Goal: Task Accomplishment & Management: Complete application form

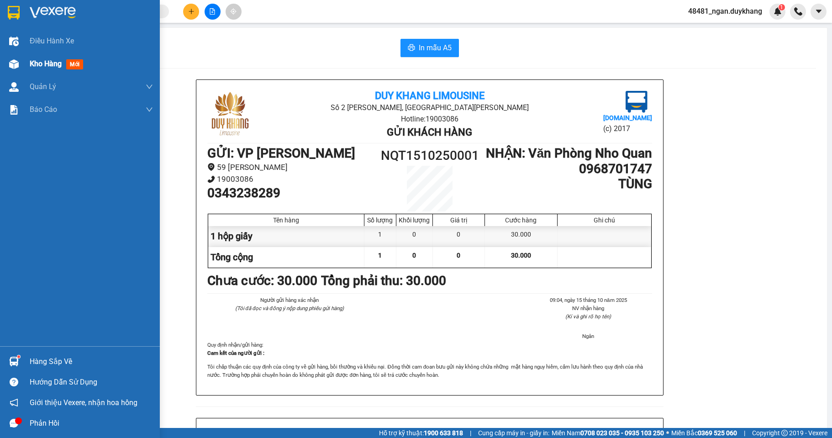
click at [8, 71] on div at bounding box center [14, 64] width 16 height 16
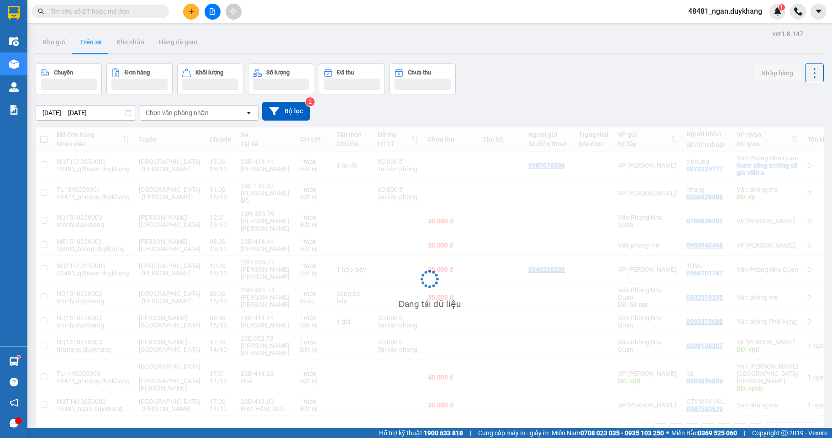
drag, startPoint x: 556, startPoint y: 81, endPoint x: 530, endPoint y: 77, distance: 26.3
click at [555, 81] on div "Chuyến Đơn hàng Khối lượng Số lượng Đã thu Chưa thu Nhập hàng" at bounding box center [430, 80] width 789 height 32
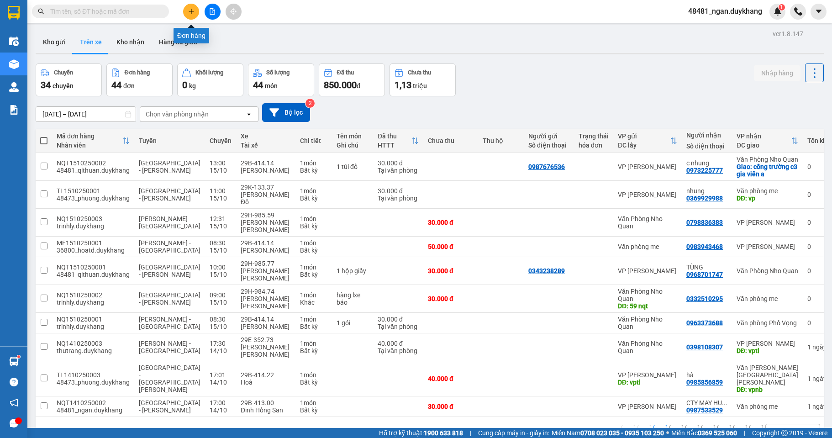
click at [196, 11] on button at bounding box center [191, 12] width 16 height 16
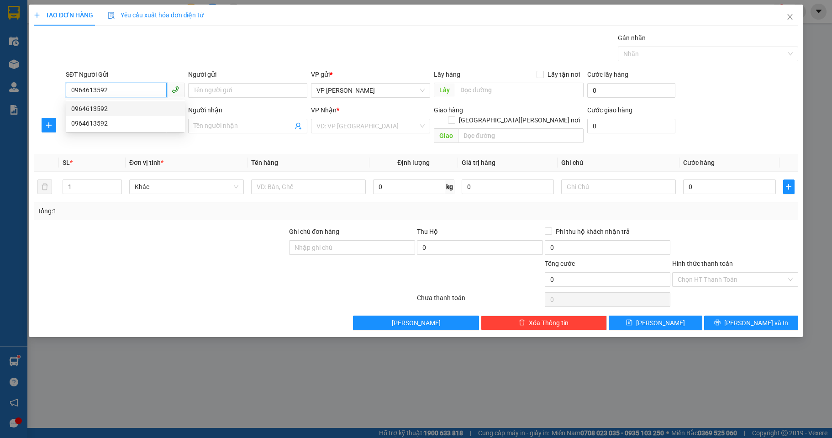
click at [126, 111] on div "0964613592" at bounding box center [125, 109] width 108 height 10
type input "0964613592"
type input "2"
click at [111, 180] on span "Increase Value" at bounding box center [116, 184] width 10 height 8
click at [109, 129] on input "SĐT Người Nhận" at bounding box center [116, 125] width 101 height 15
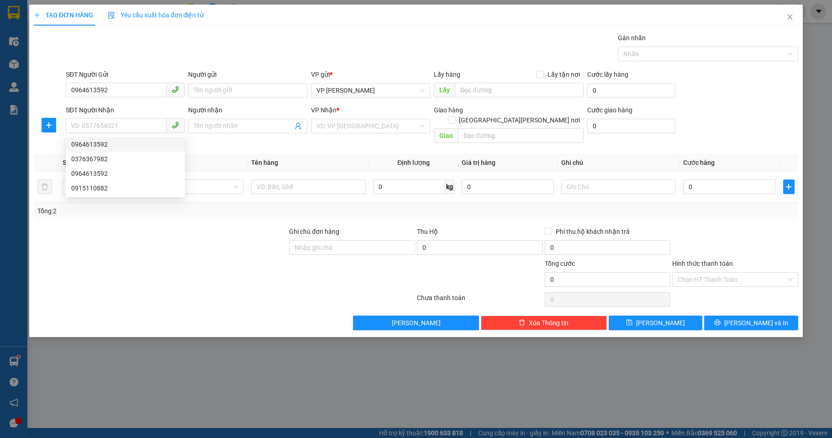
click at [218, 47] on div "Gói vận chuyển * Tiêu chuẩn Gán nhãn Nhãn" at bounding box center [432, 49] width 737 height 32
drag, startPoint x: 162, startPoint y: 237, endPoint x: 98, endPoint y: 197, distance: 75.7
click at [154, 227] on div at bounding box center [160, 243] width 255 height 32
click at [84, 180] on input "2" at bounding box center [92, 187] width 58 height 14
click at [72, 261] on div at bounding box center [160, 275] width 255 height 32
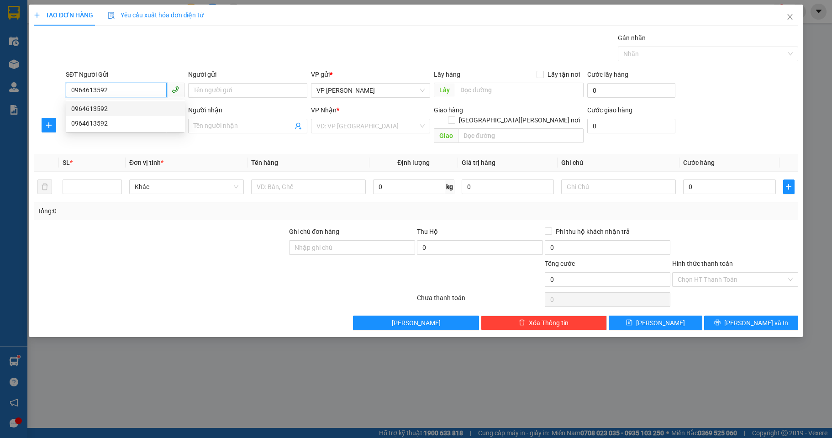
drag, startPoint x: 124, startPoint y: 92, endPoint x: 52, endPoint y: 93, distance: 72.2
click at [52, 93] on div "SĐT Người Gửi 0964613592 Người gửi Tên người gửi VP gửi * VP Nguyễn Quốc Trị Lấ…" at bounding box center [416, 85] width 767 height 32
click at [153, 124] on input "SĐT Người Nhận" at bounding box center [116, 125] width 101 height 15
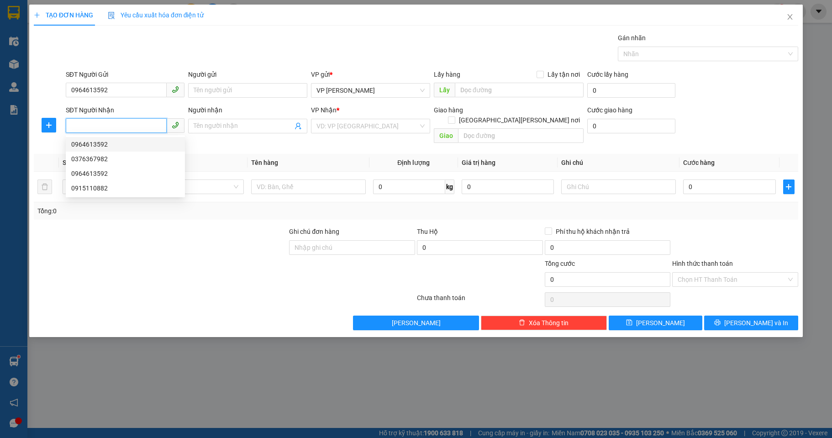
paste input "0376367982"
type input "0376367982"
click at [354, 126] on input "search" at bounding box center [368, 126] width 102 height 14
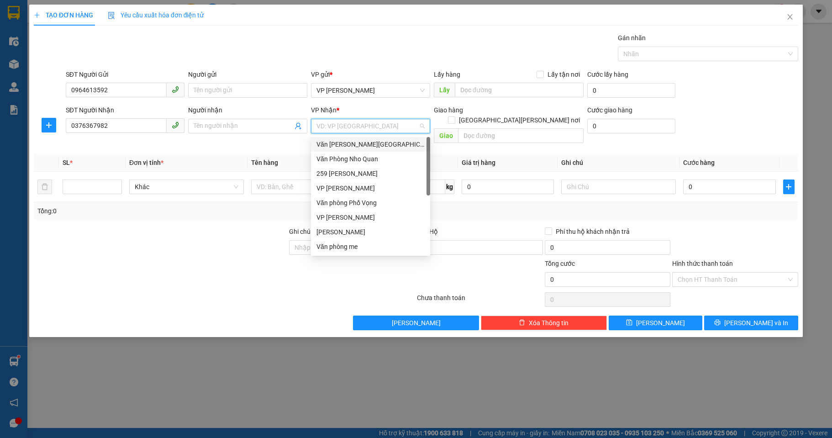
click at [365, 147] on div "Văn phòng [GEOGRAPHIC_DATA]" at bounding box center [371, 144] width 108 height 10
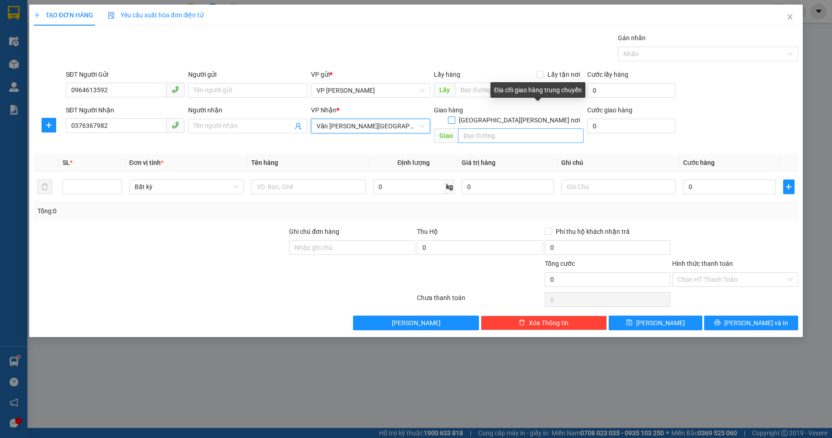
drag, startPoint x: 539, startPoint y: 110, endPoint x: 531, endPoint y: 125, distance: 16.8
click at [455, 117] on input "[GEOGRAPHIC_DATA] tận nơi" at bounding box center [451, 120] width 6 height 6
checkbox input "true"
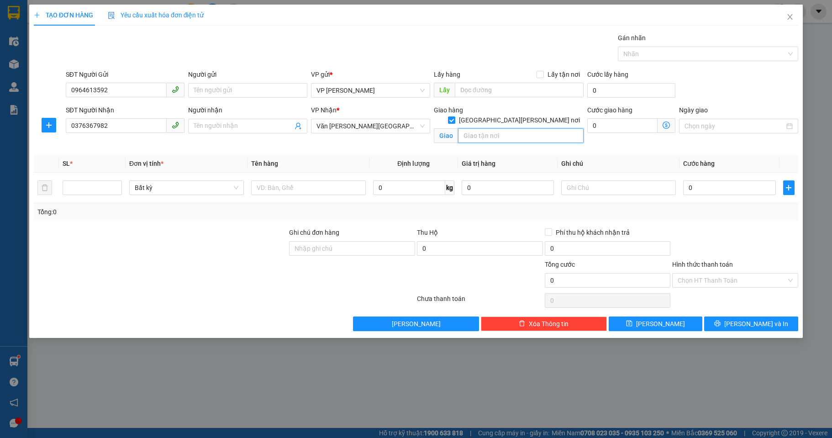
click at [531, 128] on input "text" at bounding box center [521, 135] width 126 height 15
type input "banana tree"
click at [509, 107] on div "Giao hàng Giao tận nơi" at bounding box center [509, 110] width 150 height 10
click at [349, 188] on input "text" at bounding box center [308, 187] width 115 height 15
type input "5 bom ngắn"
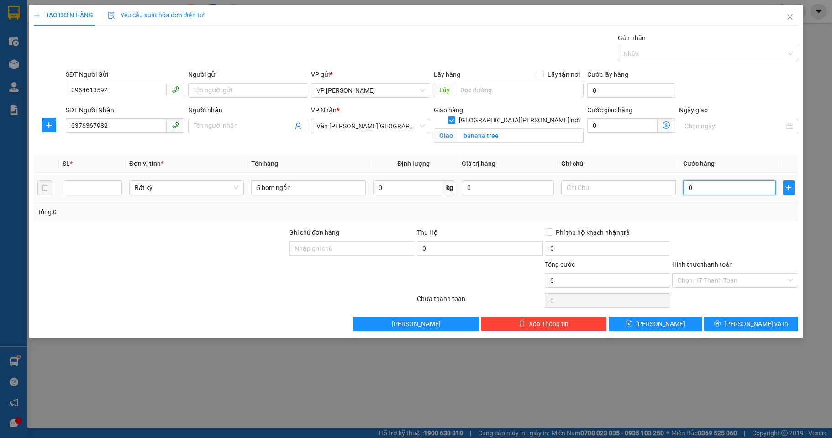
click at [699, 189] on input "0" at bounding box center [730, 187] width 92 height 15
type input "1"
type input "15"
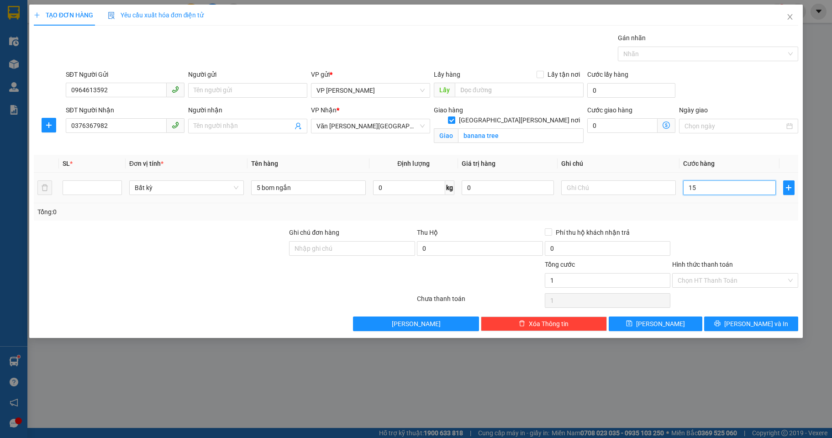
type input "15"
type input "150"
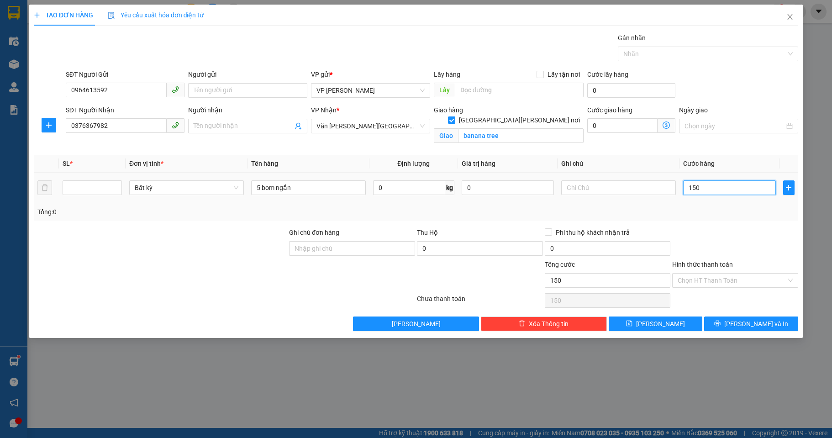
type input "1.500"
type input "15.000"
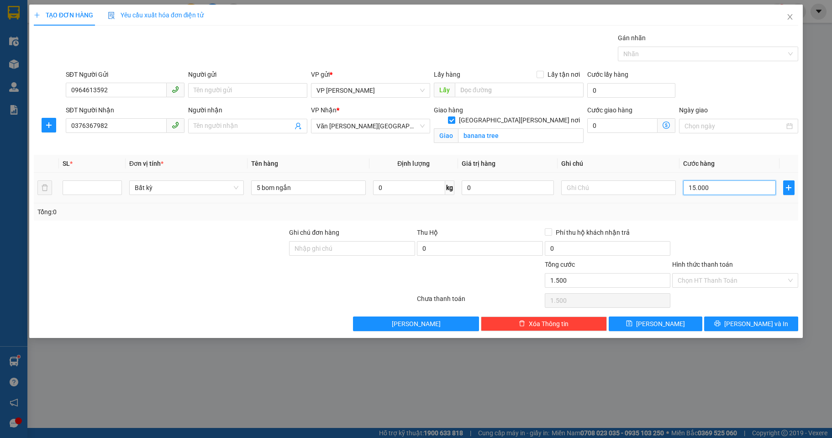
type input "15.000"
type input "150.000"
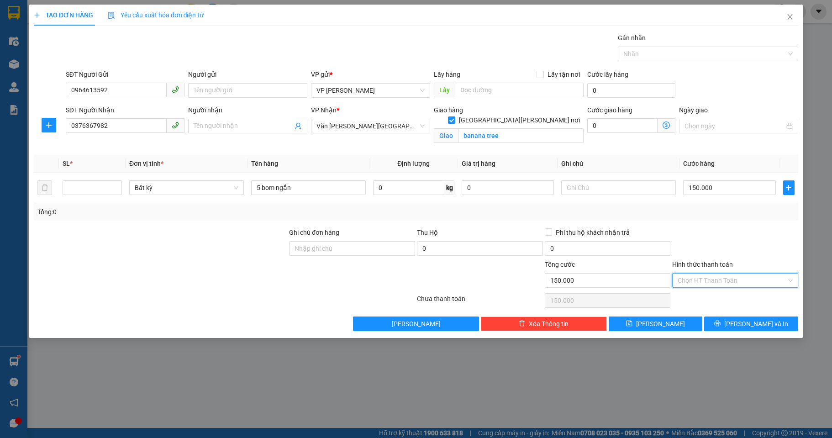
click at [730, 280] on input "Hình thức thanh toán" at bounding box center [732, 281] width 109 height 14
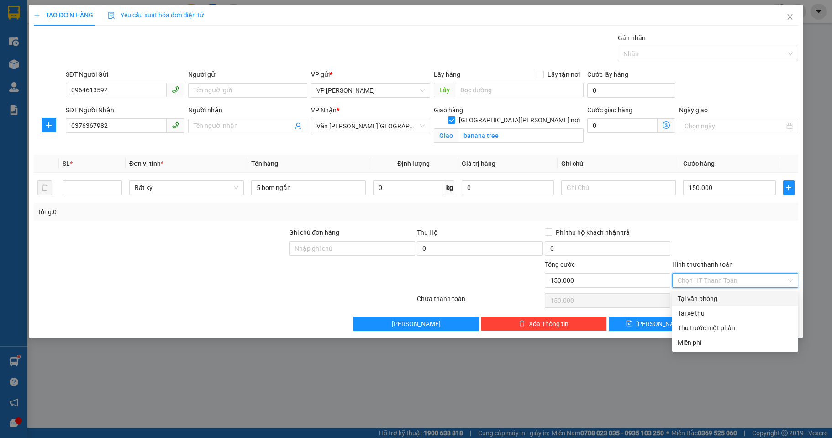
click at [721, 301] on div "Tại văn phòng" at bounding box center [735, 299] width 115 height 10
type input "0"
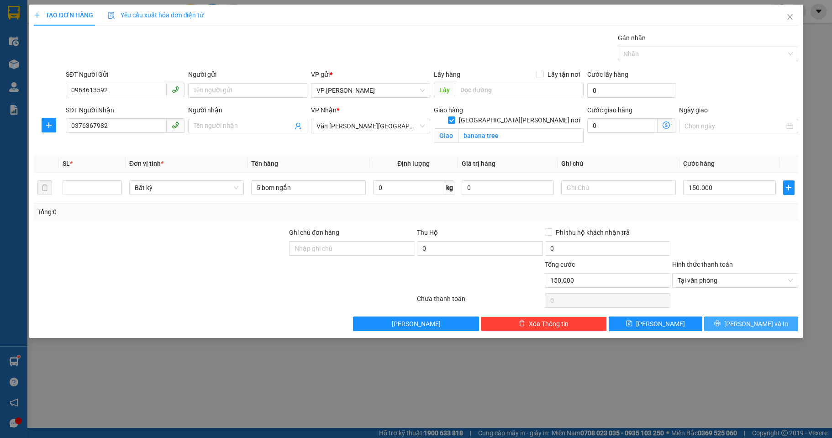
click at [721, 326] on icon "printer" at bounding box center [718, 323] width 6 height 6
click at [745, 323] on span "[PERSON_NAME] và In" at bounding box center [757, 324] width 64 height 10
click at [119, 129] on input "0376367982" at bounding box center [116, 125] width 101 height 15
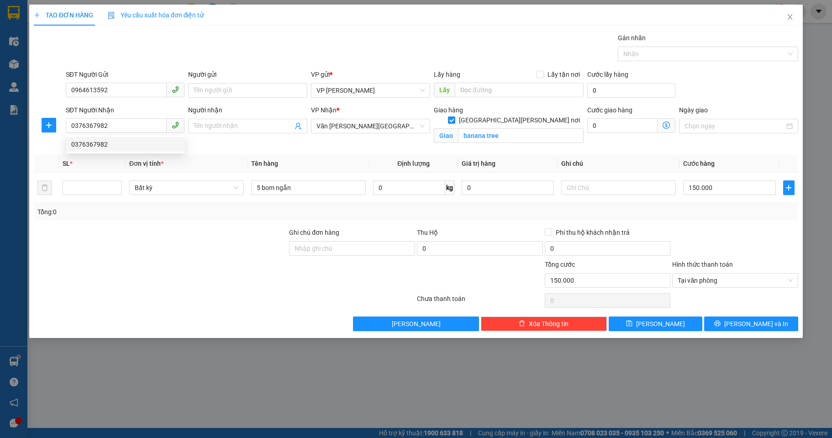
click at [130, 152] on div "0376367982 0376367982" at bounding box center [125, 144] width 119 height 18
click at [736, 318] on button "[PERSON_NAME] và In" at bounding box center [752, 324] width 94 height 15
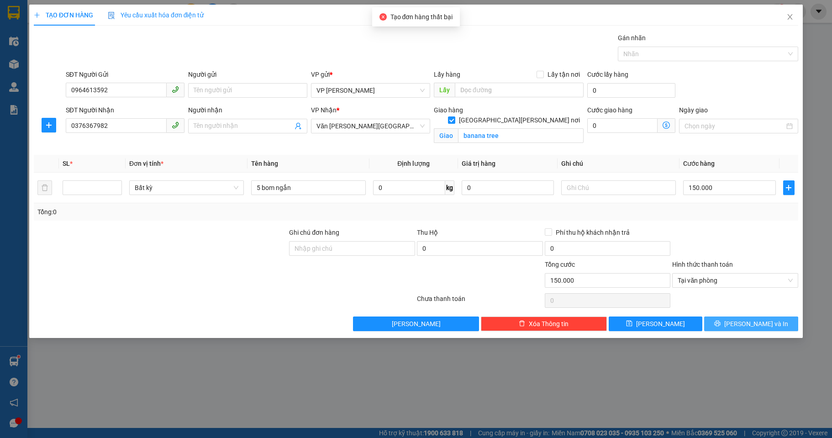
click at [721, 320] on icon "printer" at bounding box center [718, 323] width 6 height 6
click at [723, 320] on icon "loading" at bounding box center [718, 323] width 9 height 9
click at [721, 320] on icon "printer" at bounding box center [718, 323] width 6 height 6
click at [775, 326] on button "[PERSON_NAME] và In" at bounding box center [752, 324] width 94 height 15
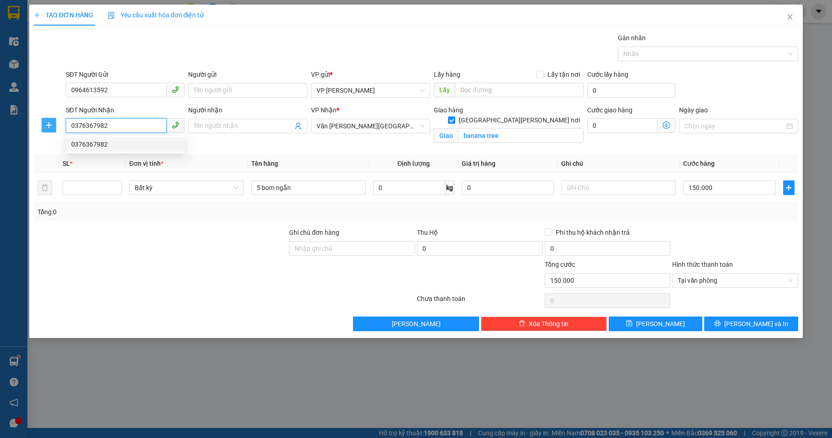
drag, startPoint x: 117, startPoint y: 127, endPoint x: 44, endPoint y: 129, distance: 72.7
click at [44, 129] on div "SĐT Người Nhận 0376367982 Người nhận Tên người nhận VP Nhận * Văn phòng Ninh Bì…" at bounding box center [416, 126] width 767 height 43
click at [791, 11] on span "Close" at bounding box center [791, 18] width 26 height 26
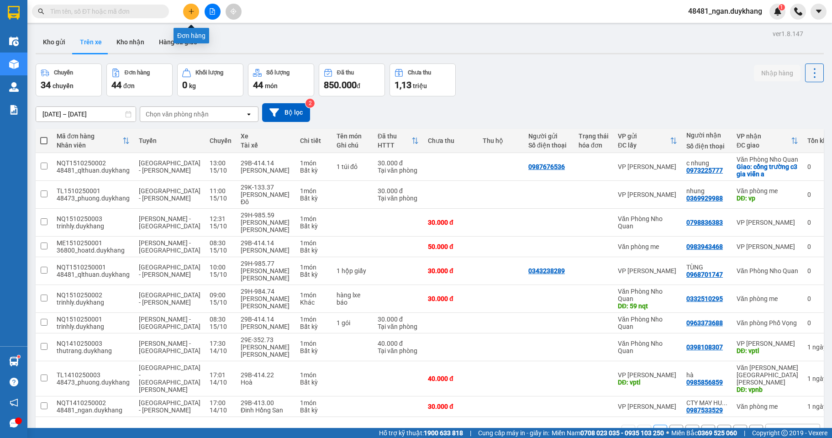
click at [192, 15] on button at bounding box center [191, 12] width 16 height 16
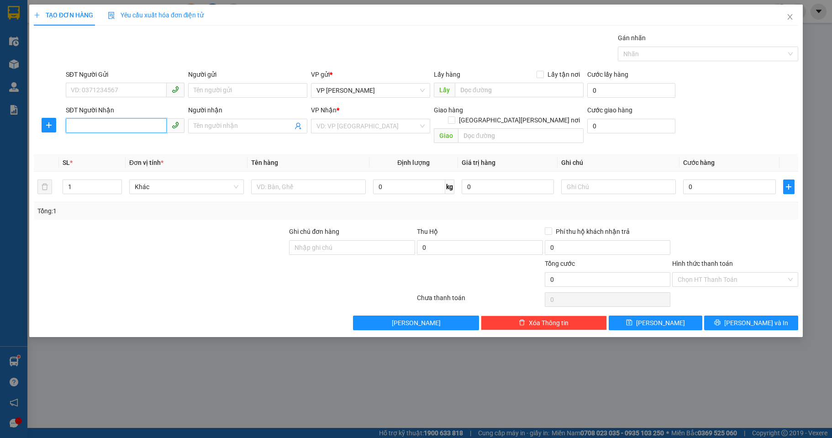
click at [143, 126] on input "SĐT Người Nhận" at bounding box center [116, 125] width 101 height 15
paste input "0376367982"
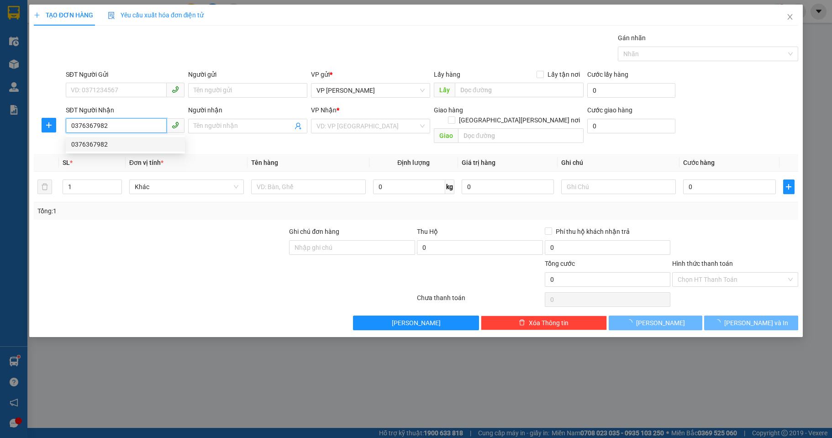
click at [125, 143] on div "0376367982" at bounding box center [125, 144] width 108 height 10
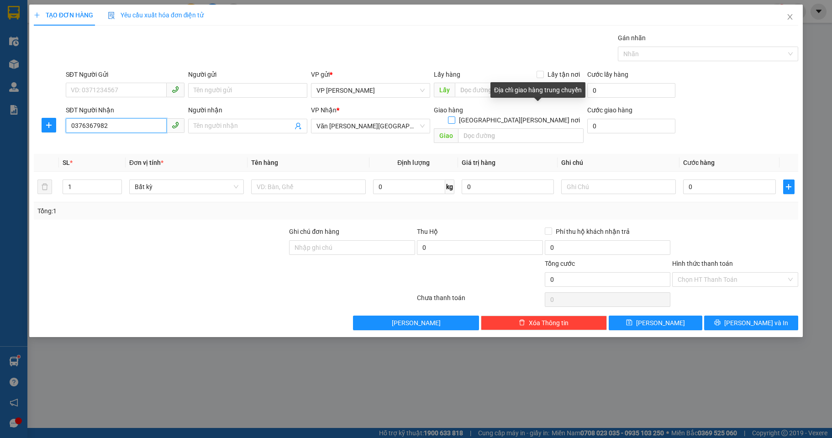
type input "0376367982"
drag, startPoint x: 540, startPoint y: 107, endPoint x: 535, endPoint y: 120, distance: 14.2
click at [455, 117] on input "[GEOGRAPHIC_DATA] tận nơi" at bounding box center [451, 120] width 6 height 6
checkbox input "true"
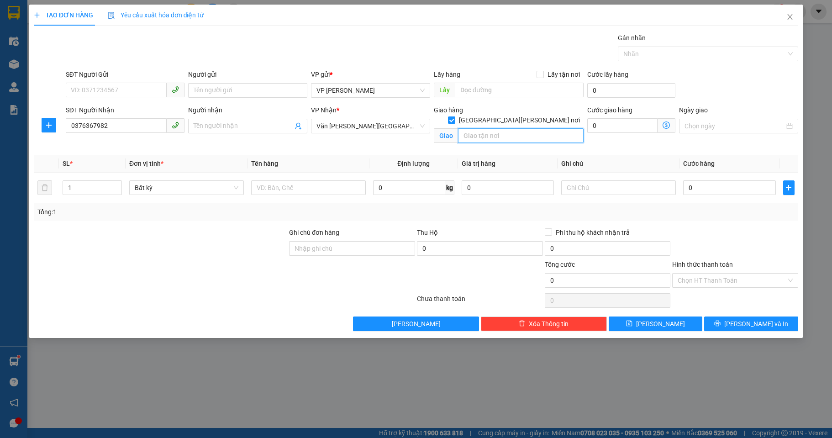
click at [533, 128] on input "text" at bounding box center [521, 135] width 126 height 15
click at [514, 128] on input "text" at bounding box center [521, 135] width 126 height 15
type input "banana tree"
click at [316, 190] on input "text" at bounding box center [308, 187] width 115 height 15
type input "5 bom ngắn"
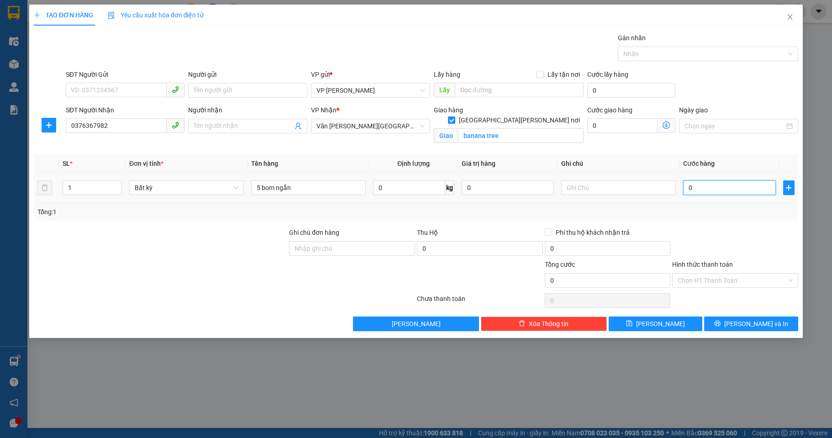
click at [718, 190] on input "0" at bounding box center [730, 187] width 92 height 15
type input "1"
type input "15"
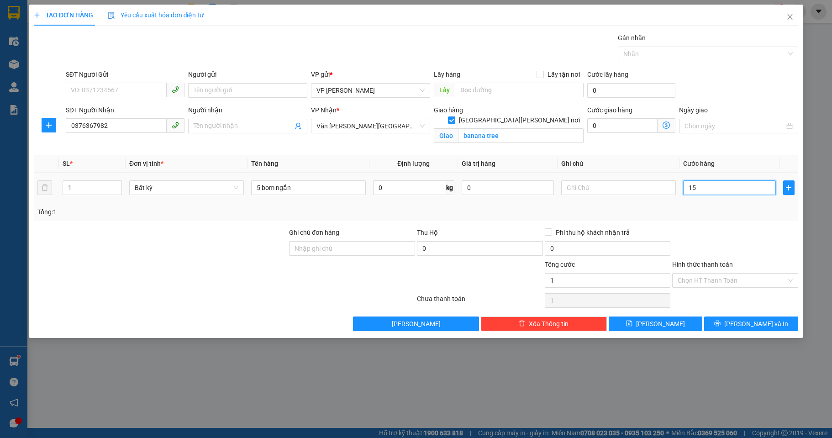
type input "15"
type input "150"
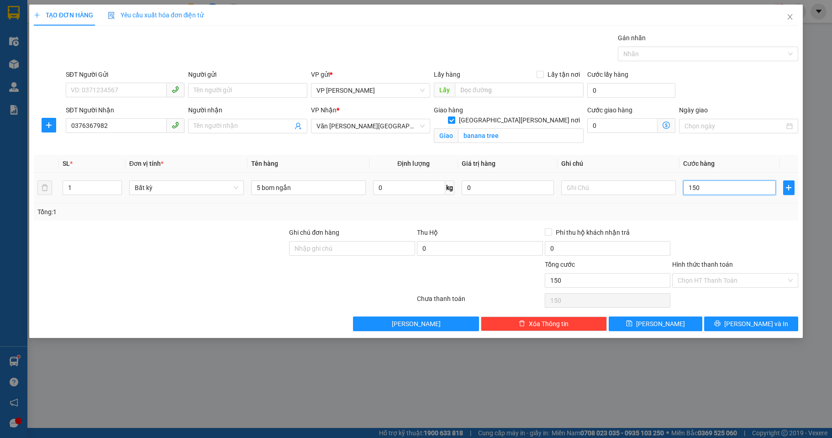
type input "1.500"
type input "15.000"
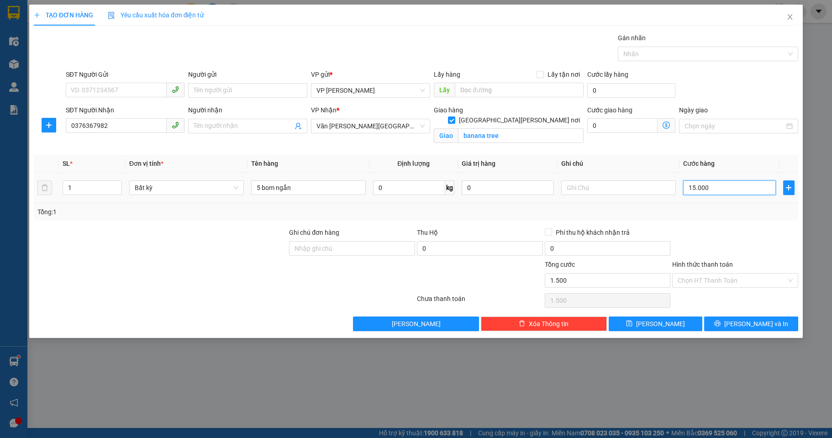
type input "15.000"
type input "150.000"
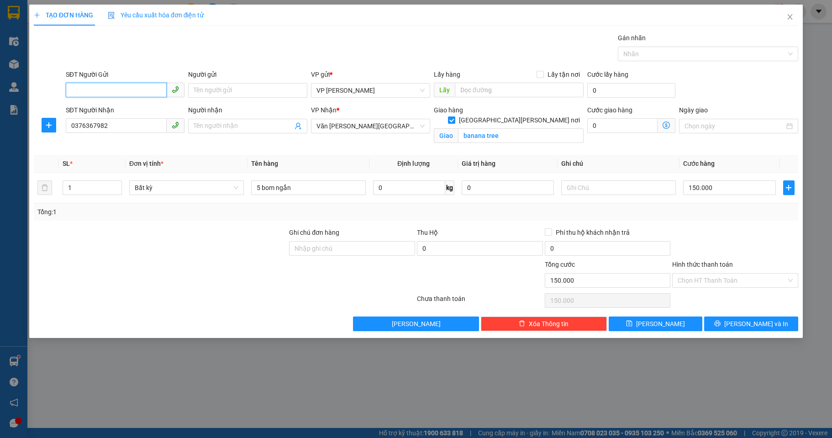
click at [112, 90] on input "SĐT Người Gửi" at bounding box center [116, 90] width 101 height 15
click at [115, 109] on div "0964613592" at bounding box center [125, 109] width 108 height 10
type input "0964613592"
drag, startPoint x: 224, startPoint y: 308, endPoint x: 258, endPoint y: 304, distance: 34.1
click at [246, 304] on div at bounding box center [224, 301] width 383 height 18
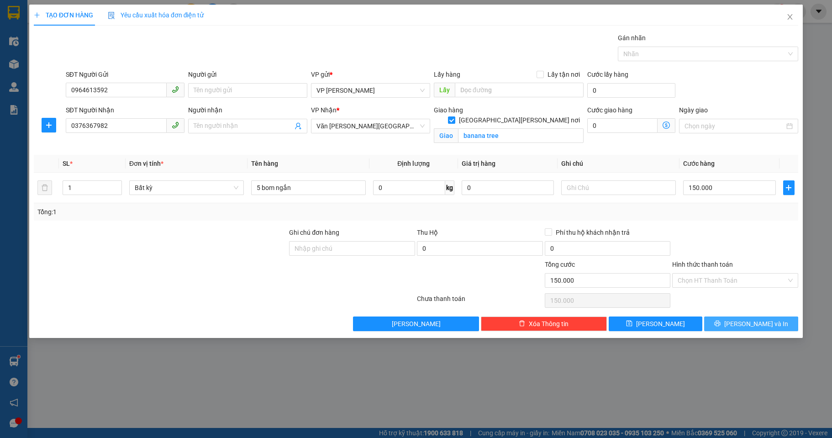
click at [766, 325] on span "[PERSON_NAME] và In" at bounding box center [757, 324] width 64 height 10
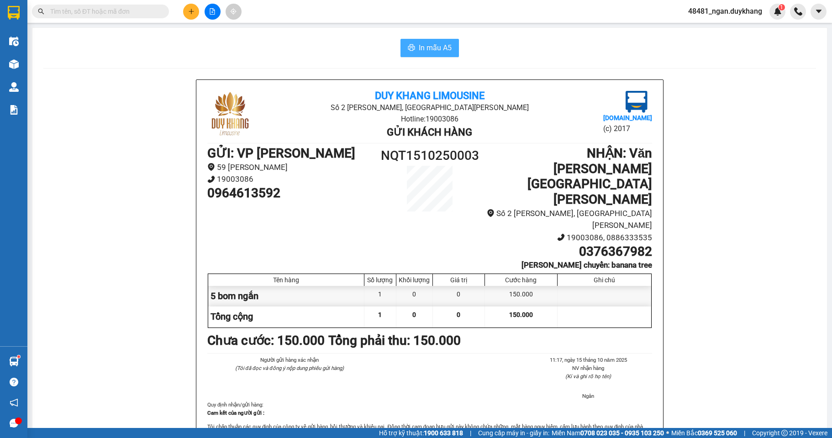
click at [434, 50] on span "In mẫu A5" at bounding box center [435, 47] width 33 height 11
click at [190, 15] on button at bounding box center [191, 12] width 16 height 16
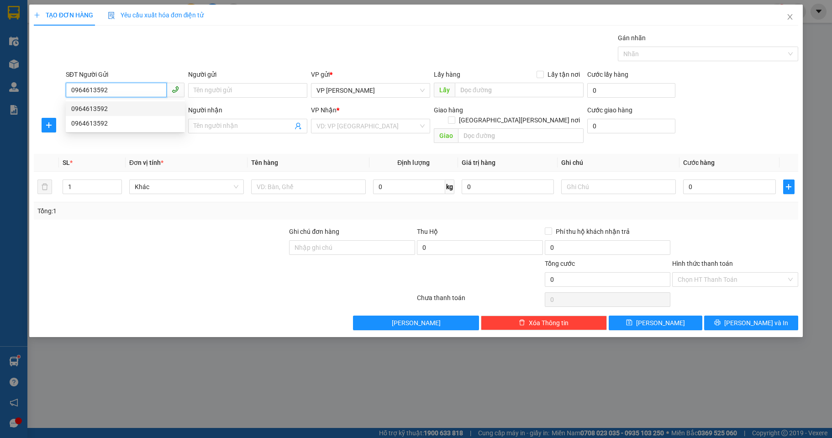
click at [99, 113] on div "0964613592" at bounding box center [125, 109] width 108 height 10
type input "0964613592"
click at [106, 122] on input "SĐT Người Nhận" at bounding box center [116, 125] width 101 height 15
drag, startPoint x: 119, startPoint y: 91, endPoint x: 62, endPoint y: 90, distance: 57.6
click at [62, 90] on div "SĐT Người Gửi 0964613592 Người gửi Tên người gửi VP gửi * VP Nguyễn Quốc Trị Lấ…" at bounding box center [416, 85] width 767 height 32
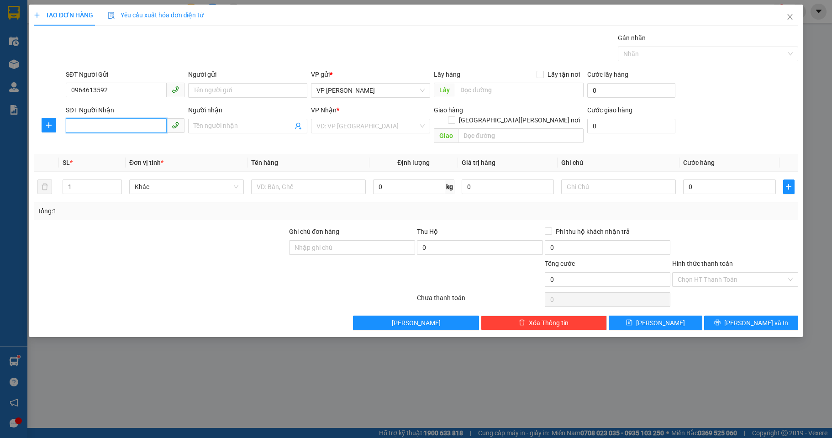
click at [136, 128] on input "SĐT Người Nhận" at bounding box center [116, 125] width 101 height 15
paste input "0915110882"
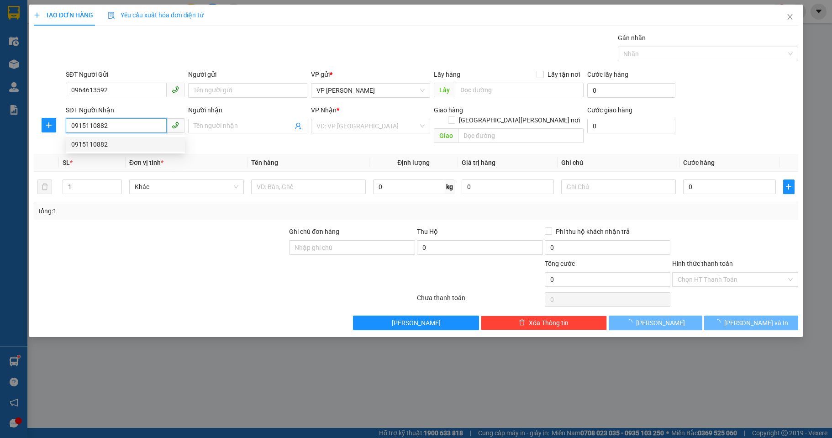
click at [135, 143] on div "0915110882" at bounding box center [125, 144] width 108 height 10
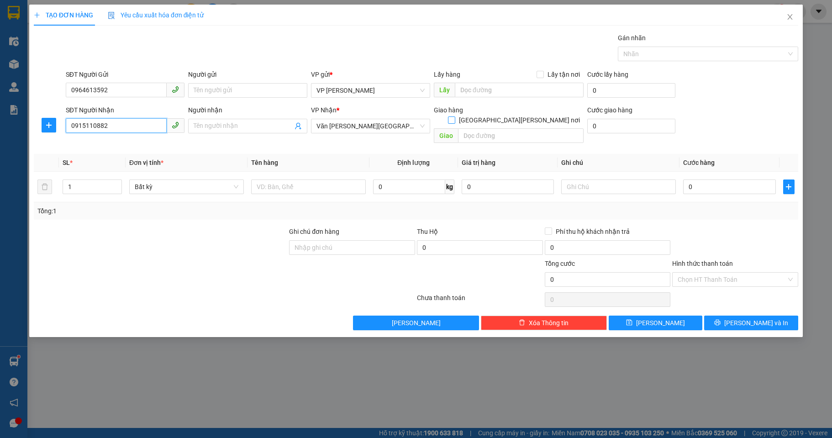
type input "0915110882"
click at [455, 117] on input "[GEOGRAPHIC_DATA] tận nơi" at bounding box center [451, 120] width 6 height 6
checkbox input "true"
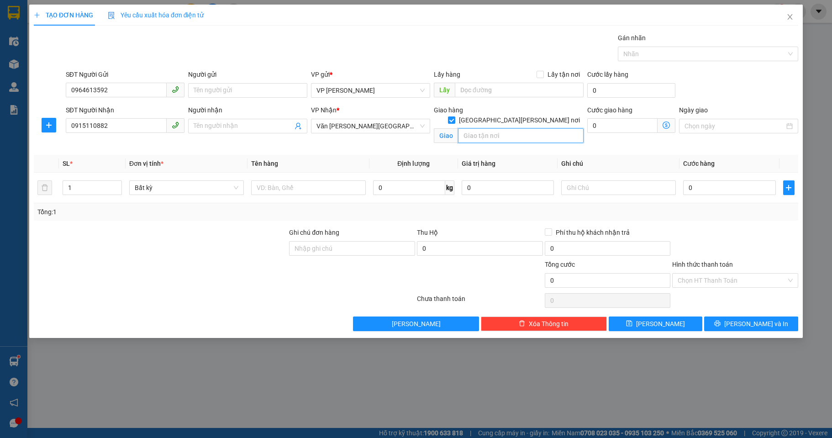
click at [530, 128] on input "text" at bounding box center [521, 135] width 126 height 15
type input "linh chi craft beer"
click at [310, 191] on input "text" at bounding box center [308, 187] width 115 height 15
drag, startPoint x: 312, startPoint y: 208, endPoint x: 325, endPoint y: 248, distance: 41.5
click at [313, 209] on div "Tổng: 1" at bounding box center [179, 212] width 284 height 10
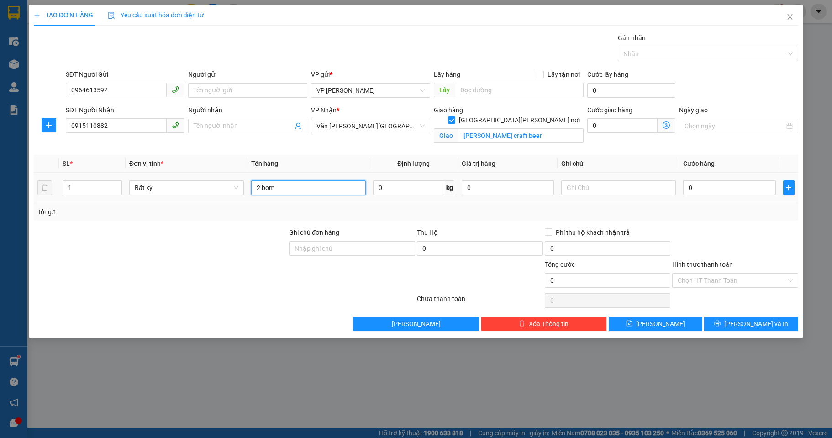
click at [285, 191] on input "2 bom" at bounding box center [308, 187] width 115 height 15
type input "2 bom lạnh"
click at [326, 164] on th "Tên hàng" at bounding box center [309, 164] width 122 height 18
click at [701, 185] on input "0" at bounding box center [730, 187] width 92 height 15
type input "1"
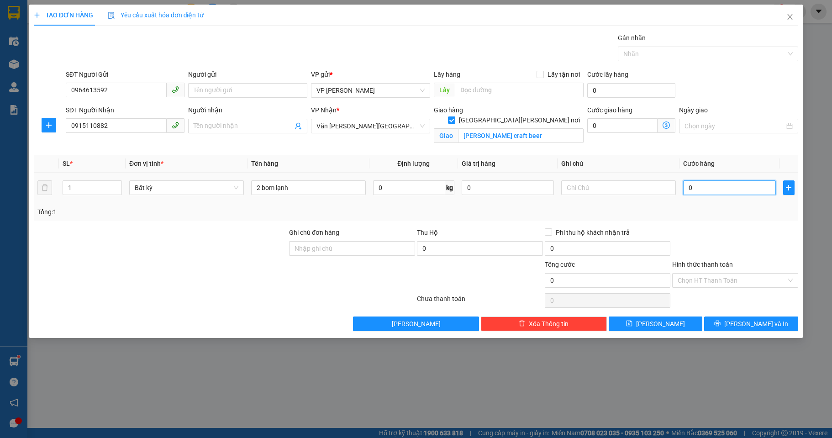
type input "1"
type input "10"
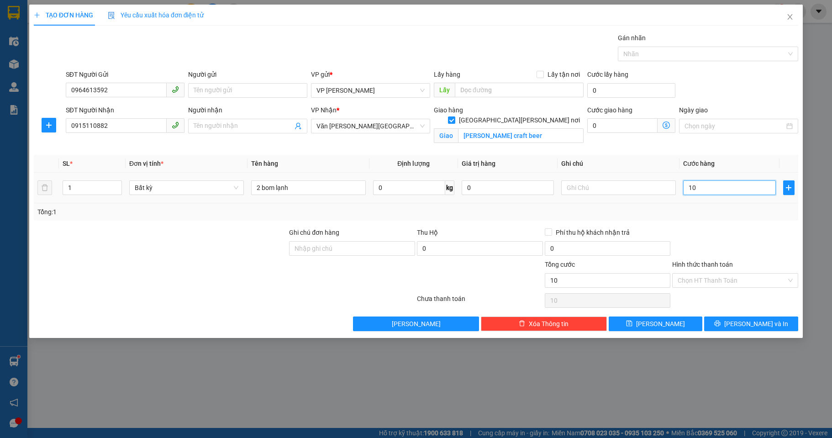
type input "100"
type input "100.000"
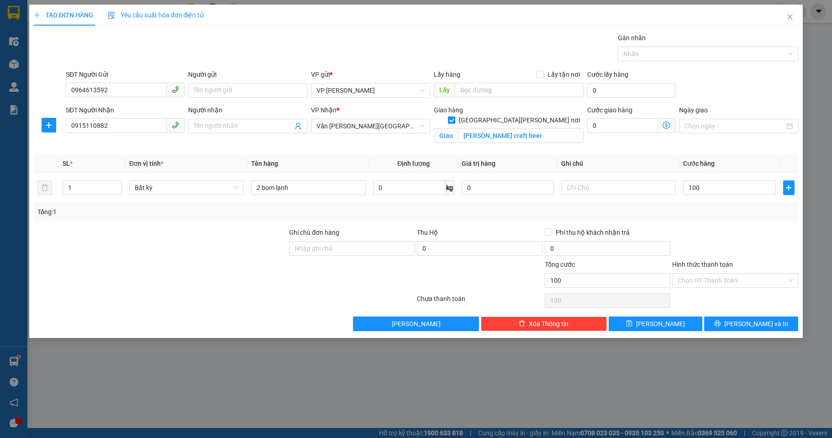
type input "100.000"
click at [721, 212] on div "Tổng: 1" at bounding box center [416, 212] width 758 height 10
click at [747, 325] on span "[PERSON_NAME] và In" at bounding box center [757, 324] width 64 height 10
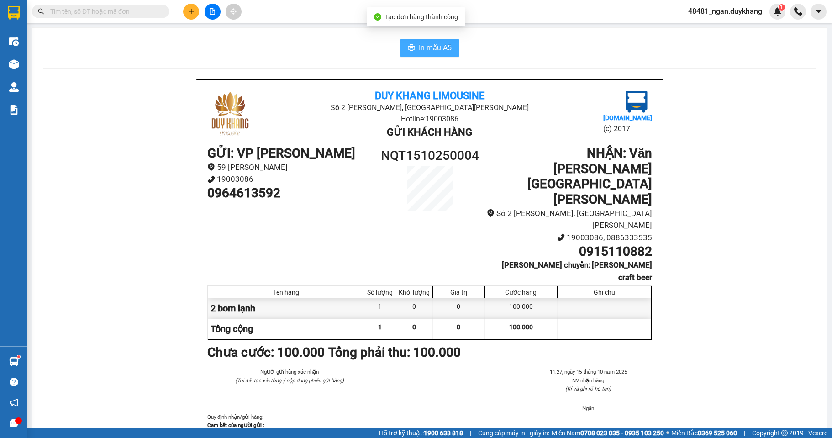
click at [419, 48] on span "In mẫu A5" at bounding box center [435, 47] width 33 height 11
click at [193, 18] on button at bounding box center [191, 12] width 16 height 16
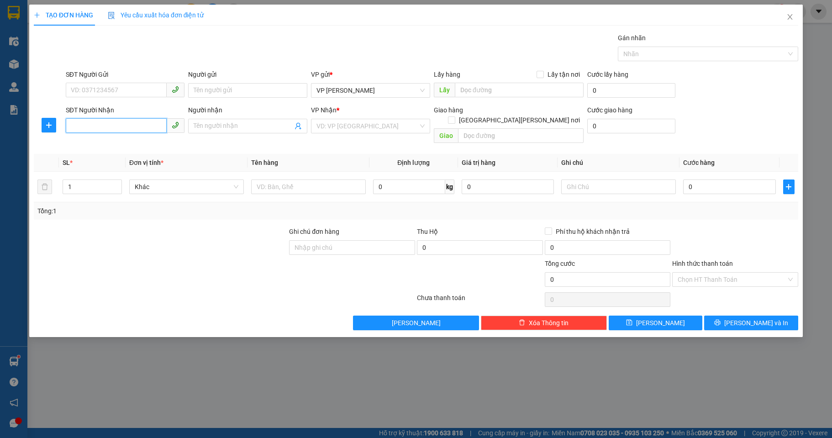
click at [147, 128] on input "SĐT Người Nhận" at bounding box center [116, 125] width 101 height 15
click at [112, 150] on div "0981984020" at bounding box center [125, 144] width 119 height 15
type input "0981984020"
click at [455, 117] on input "[GEOGRAPHIC_DATA] tận nơi" at bounding box center [451, 120] width 6 height 6
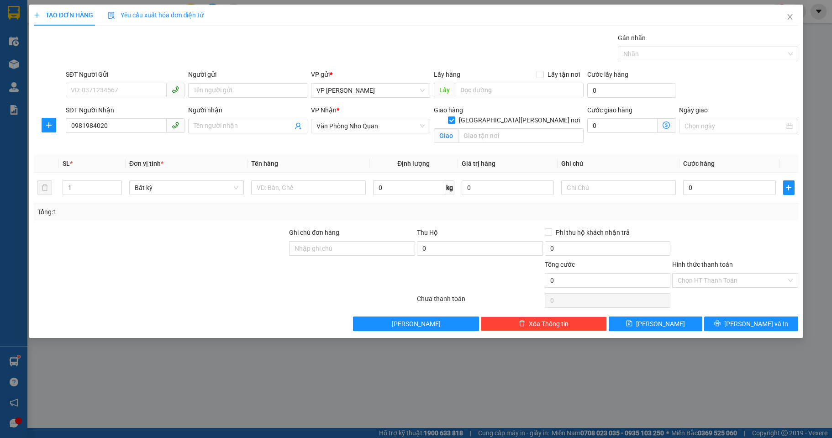
click at [455, 117] on input "[GEOGRAPHIC_DATA] tận nơi" at bounding box center [451, 120] width 6 height 6
checkbox input "false"
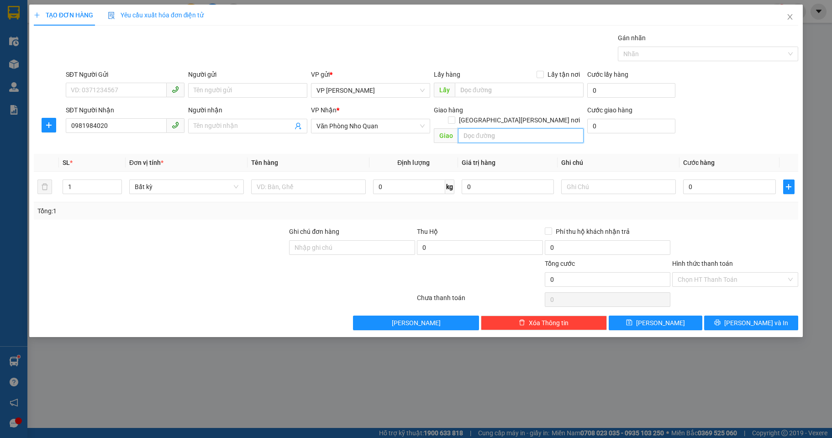
click at [532, 128] on input "text" at bounding box center [521, 135] width 126 height 15
type input "hyundai thành công, kcn gián khẩu"
click at [276, 181] on input "text" at bounding box center [308, 187] width 115 height 15
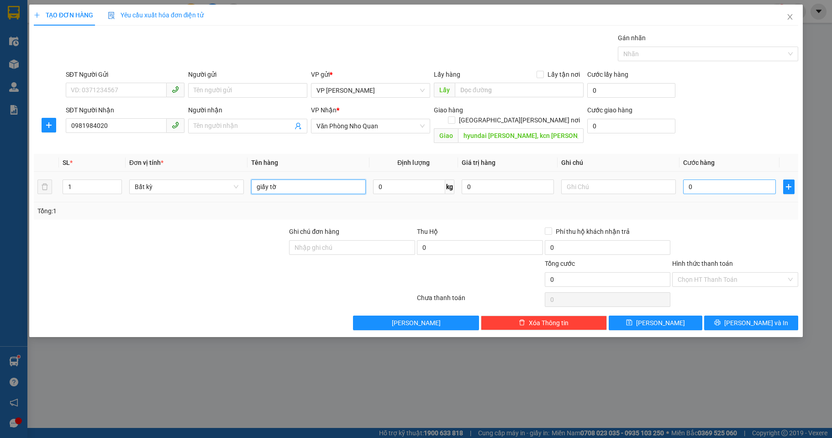
type input "giấy tờ"
click at [700, 180] on input "0" at bounding box center [730, 187] width 92 height 15
type input "03"
type input "3"
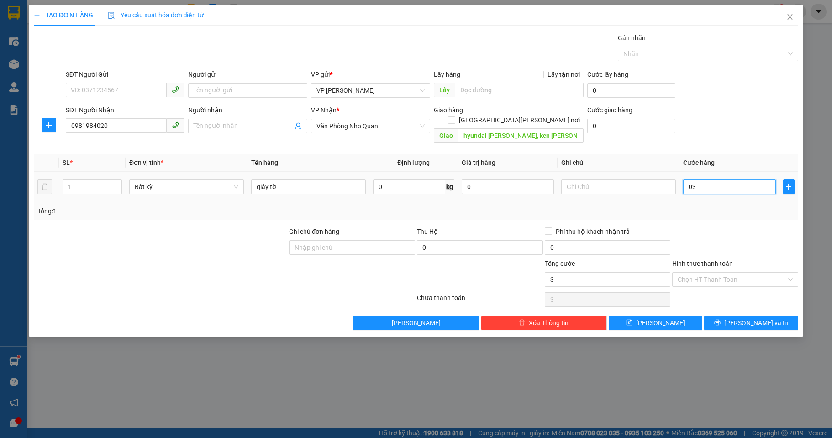
type input "0"
type input "03"
type input "3"
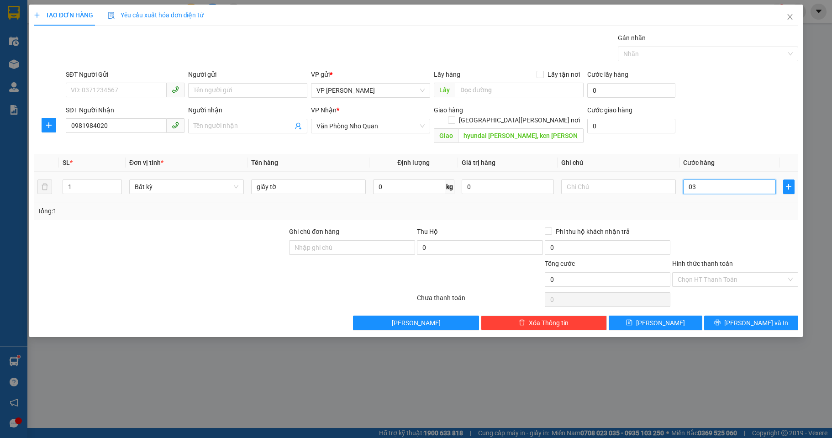
type input "3"
type input "030"
type input "30"
type input "03"
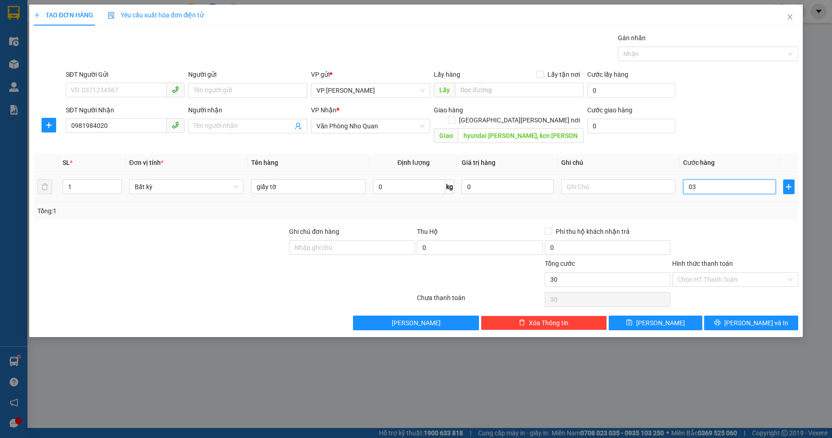
type input "3"
type input "0"
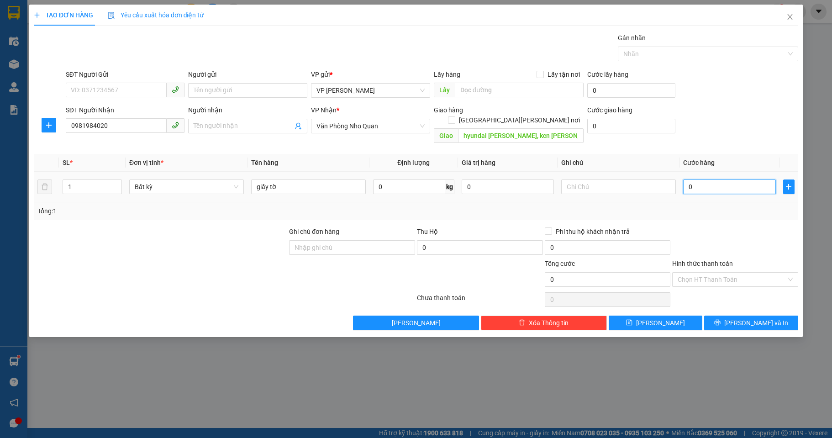
click at [689, 180] on input "0" at bounding box center [730, 187] width 92 height 15
type input "30"
type input "300"
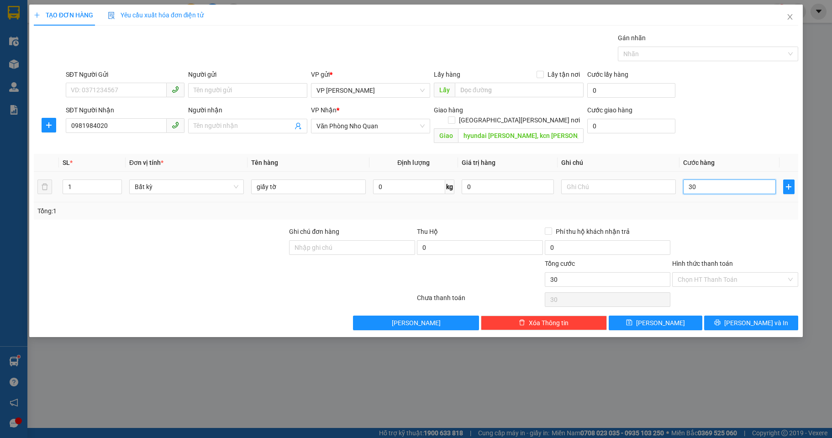
type input "300"
type input "3.000"
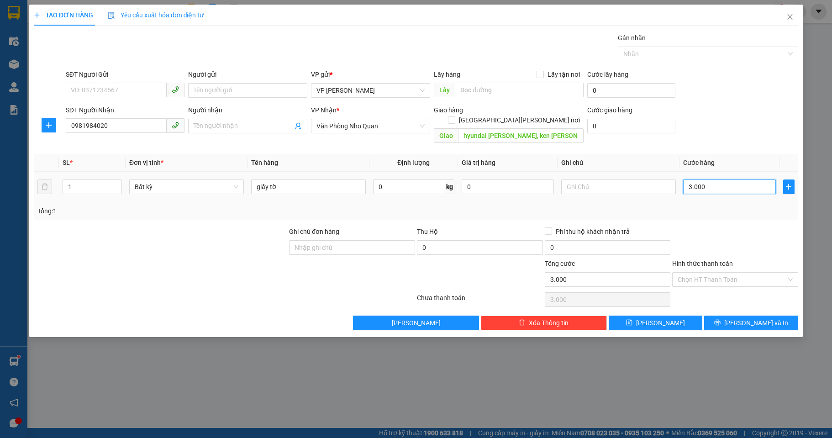
type input "30.000"
drag, startPoint x: 686, startPoint y: 215, endPoint x: 681, endPoint y: 210, distance: 7.4
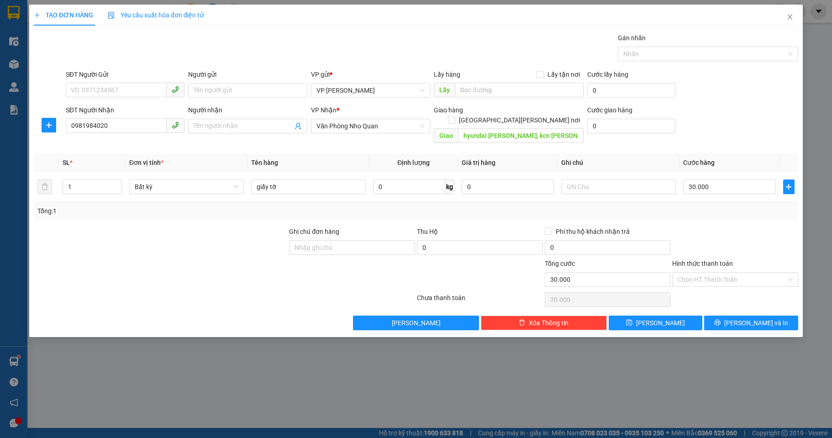
click at [684, 212] on div "Transit Pickup Surcharge Ids Transit Deliver Surcharge Ids Transit Deliver Surc…" at bounding box center [416, 181] width 765 height 297
click at [728, 273] on input "Hình thức thanh toán" at bounding box center [732, 280] width 109 height 14
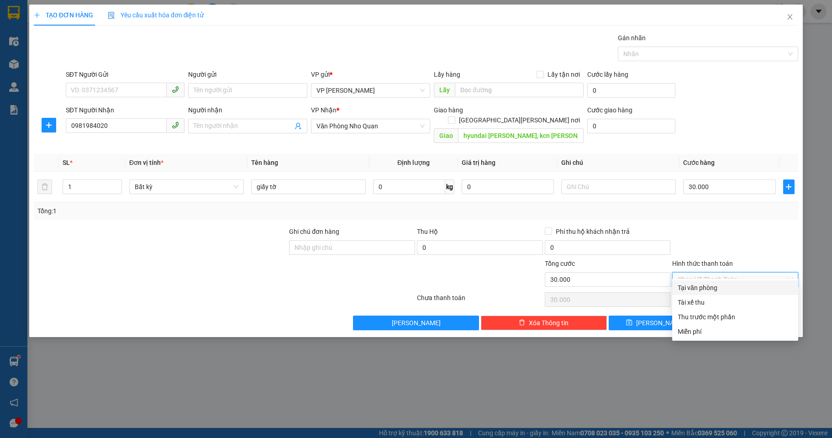
click at [715, 290] on div "Tại văn phòng" at bounding box center [735, 288] width 115 height 10
type input "0"
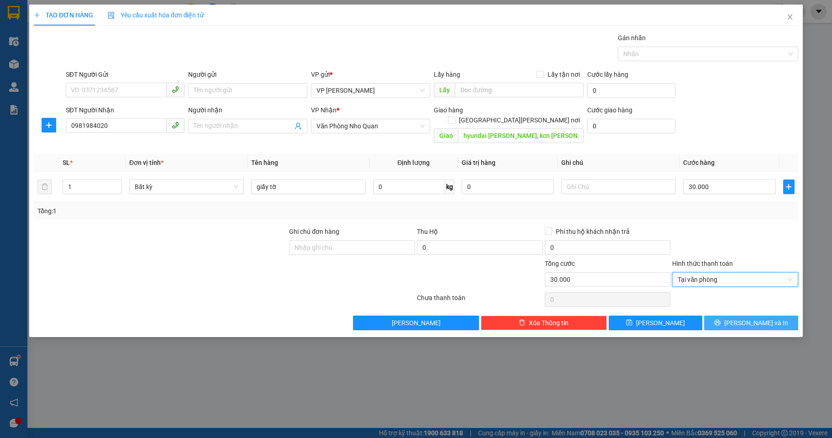
click at [745, 318] on span "[PERSON_NAME] và In" at bounding box center [757, 323] width 64 height 10
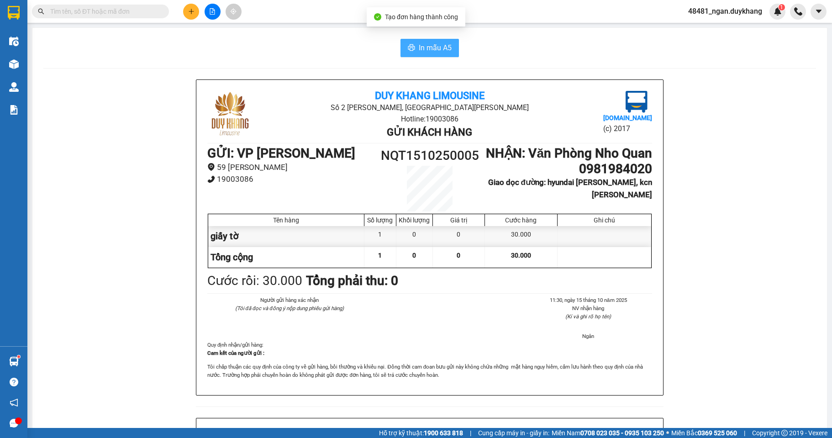
click at [434, 46] on span "In mẫu A5" at bounding box center [435, 47] width 33 height 11
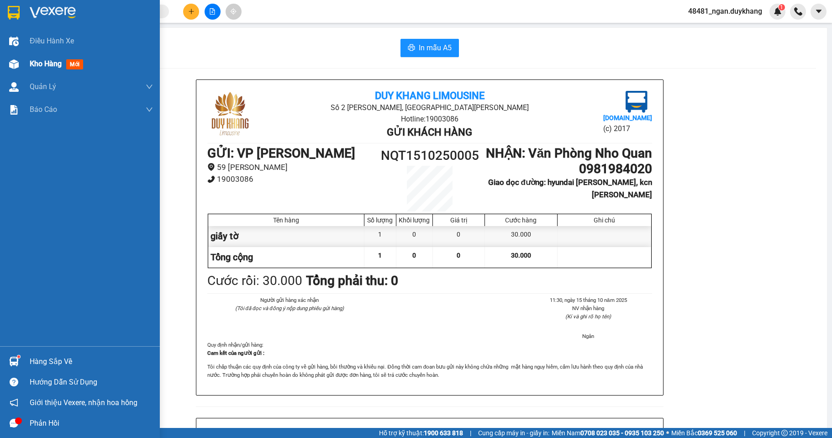
click at [21, 64] on div at bounding box center [14, 64] width 16 height 16
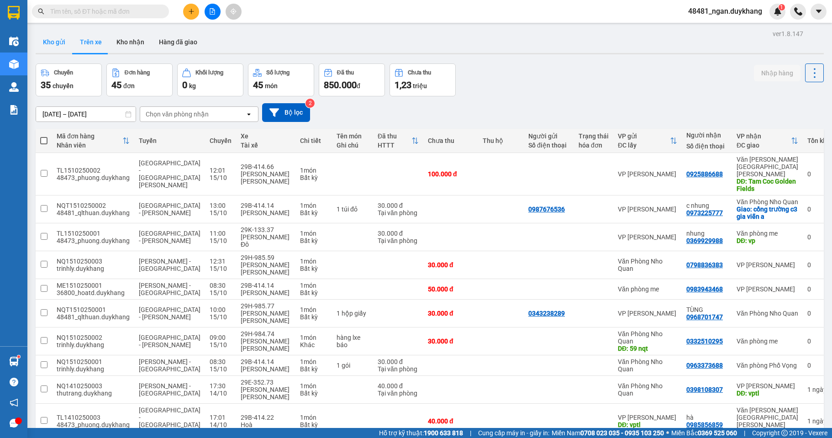
click at [60, 44] on button "Kho gửi" at bounding box center [54, 42] width 37 height 22
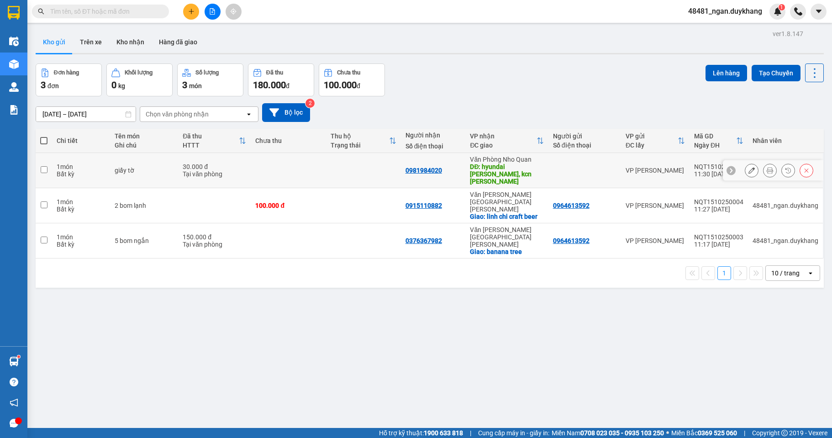
click at [47, 166] on input "checkbox" at bounding box center [44, 169] width 7 height 7
checkbox input "true"
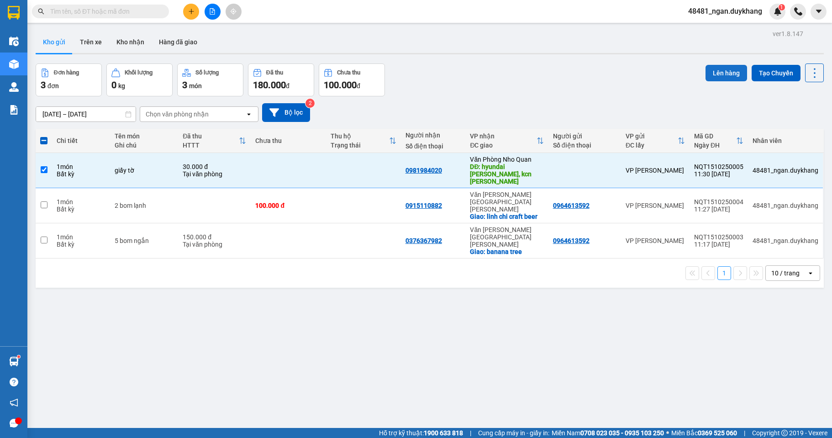
click at [729, 71] on button "Lên hàng" at bounding box center [727, 73] width 42 height 16
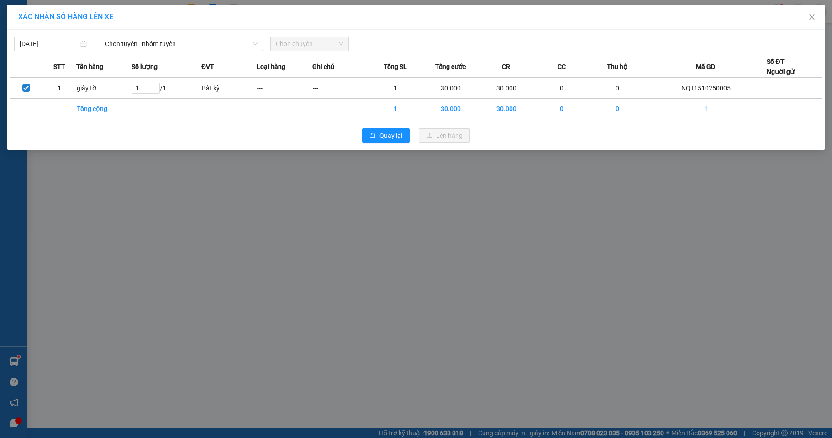
click at [191, 46] on span "Chọn tuyến - nhóm tuyến" at bounding box center [181, 44] width 153 height 14
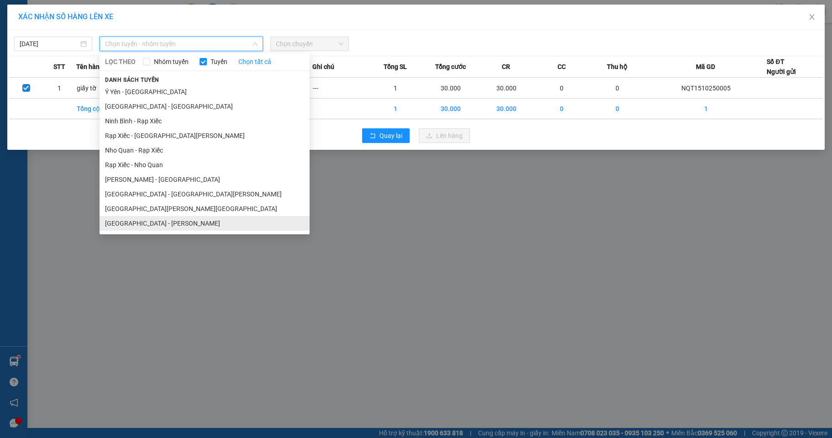
click at [145, 222] on li "Hà Nội - Nho Quan" at bounding box center [205, 223] width 210 height 15
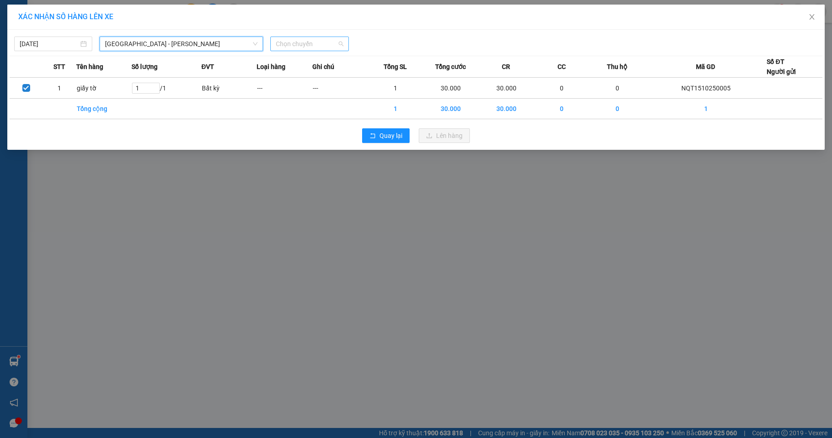
click at [297, 48] on span "Chọn chuyến" at bounding box center [309, 44] width 67 height 14
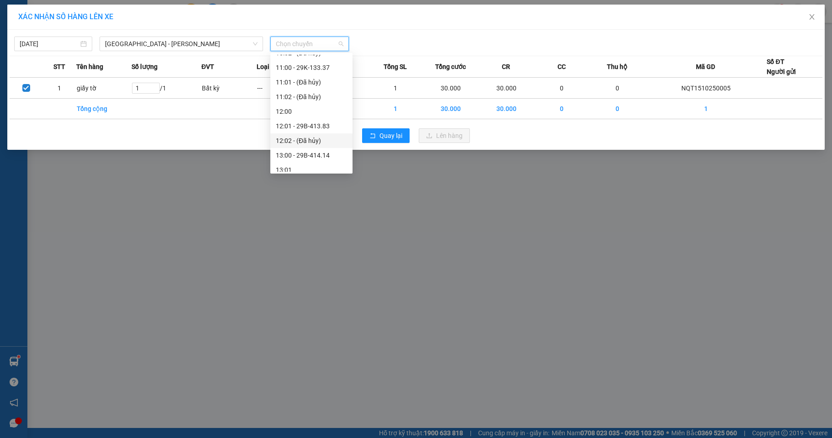
scroll to position [274, 0]
click at [309, 111] on div "13:00 - 29B-414.14" at bounding box center [311, 110] width 71 height 10
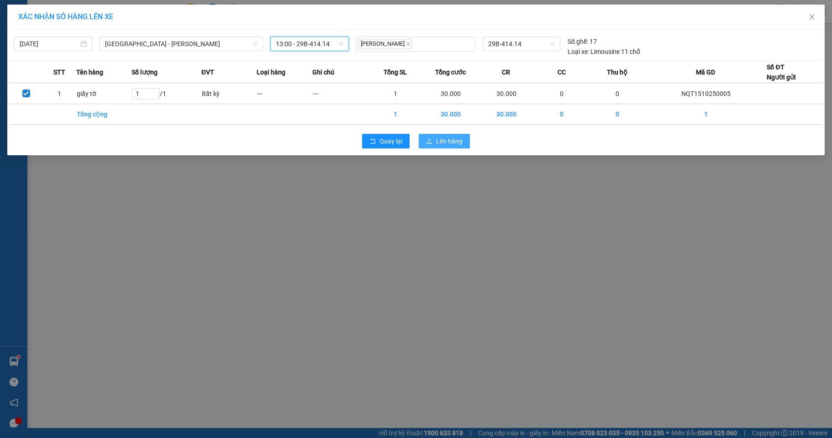
click at [450, 144] on span "Lên hàng" at bounding box center [449, 141] width 27 height 10
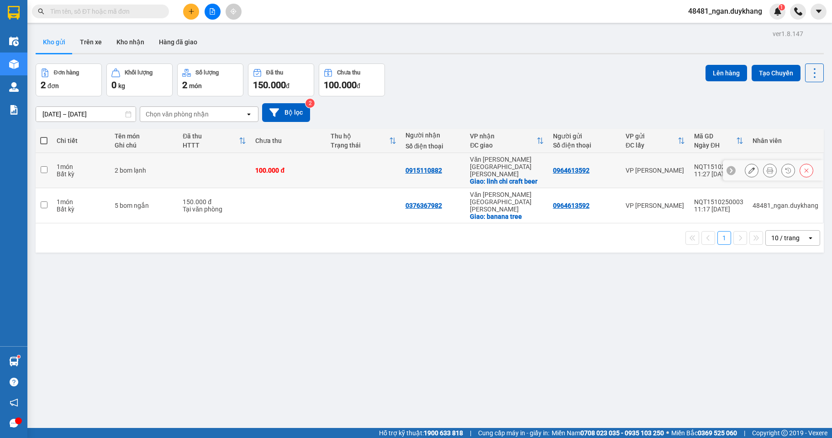
click at [44, 166] on input "checkbox" at bounding box center [44, 169] width 7 height 7
checkbox input "true"
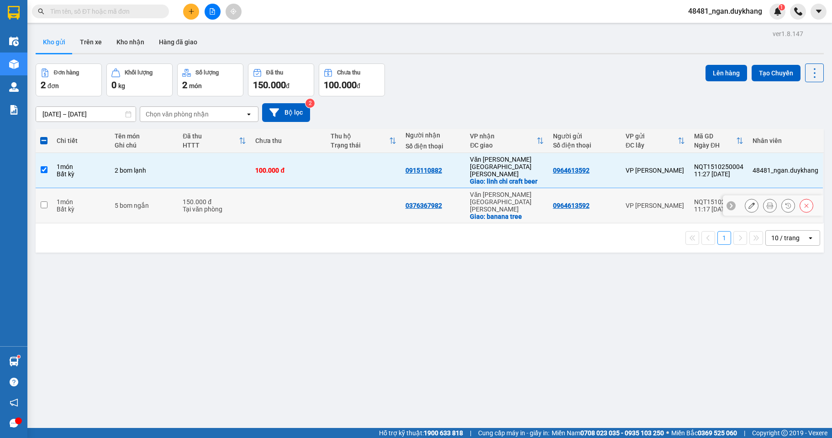
click at [45, 201] on input "checkbox" at bounding box center [44, 204] width 7 height 7
checkbox input "true"
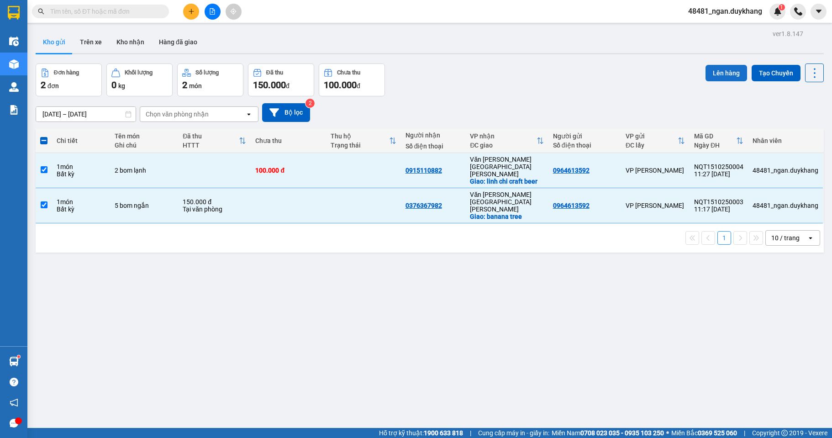
click at [722, 69] on button "Lên hàng" at bounding box center [727, 73] width 42 height 16
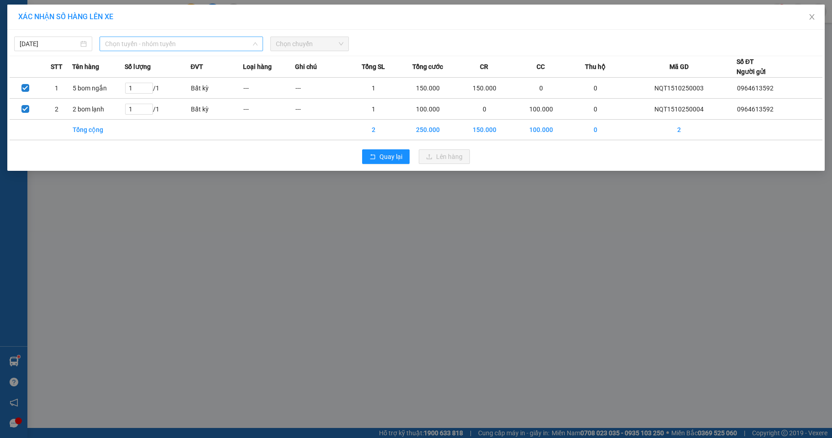
click at [127, 48] on span "Chọn tuyến - nhóm tuyến" at bounding box center [181, 44] width 153 height 14
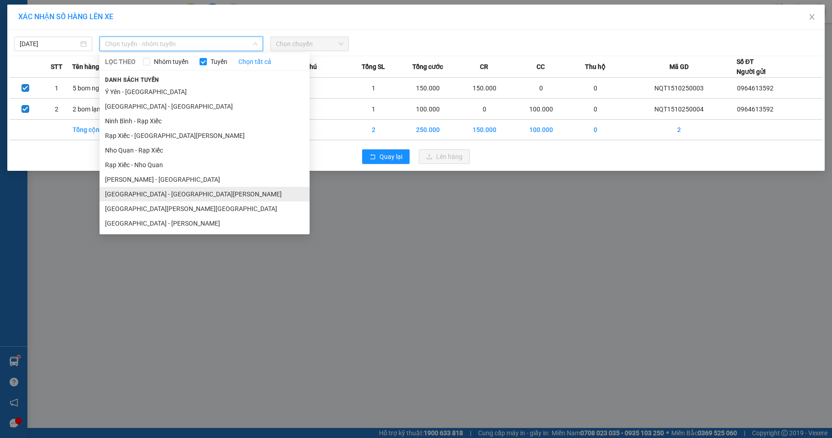
click at [158, 191] on li "[GEOGRAPHIC_DATA] - [GEOGRAPHIC_DATA]" at bounding box center [205, 194] width 210 height 15
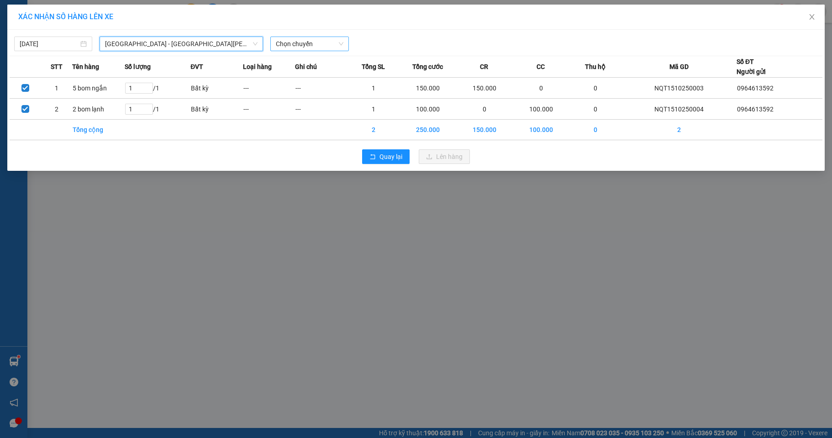
click at [308, 45] on span "Chọn chuyến" at bounding box center [309, 44] width 67 height 14
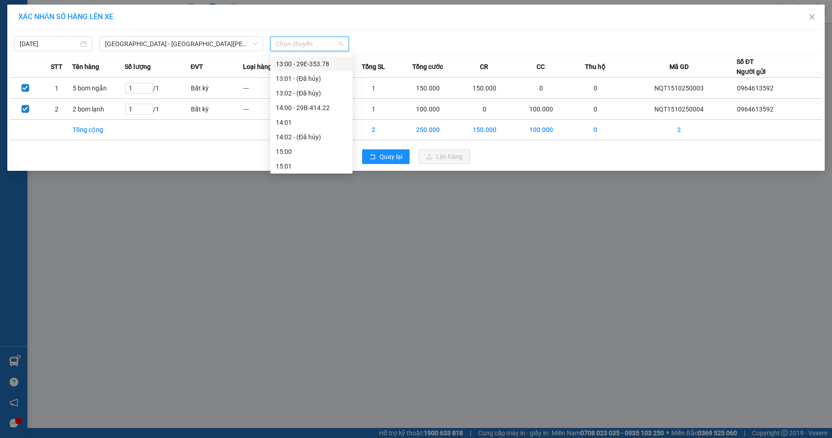
click at [307, 67] on div "13:00 - 29E-353.78" at bounding box center [311, 64] width 71 height 10
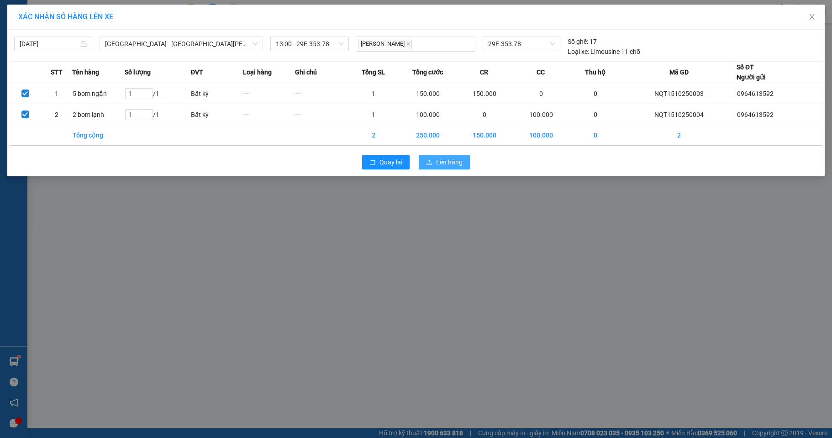
click at [451, 164] on span "Lên hàng" at bounding box center [449, 162] width 27 height 10
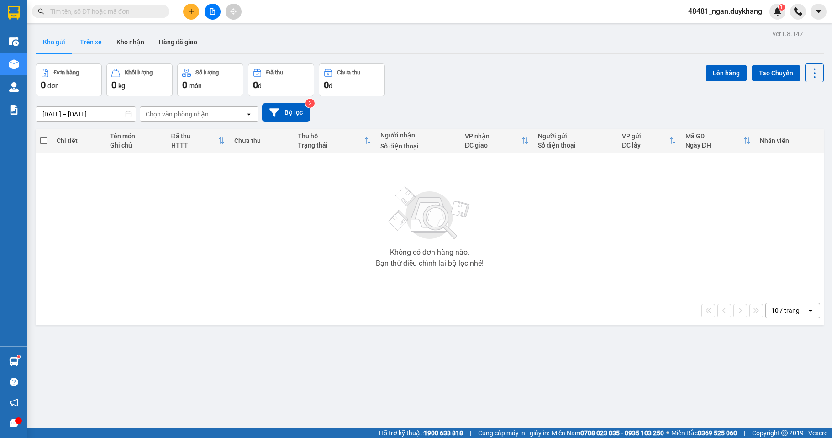
click at [91, 43] on button "Trên xe" at bounding box center [91, 42] width 37 height 22
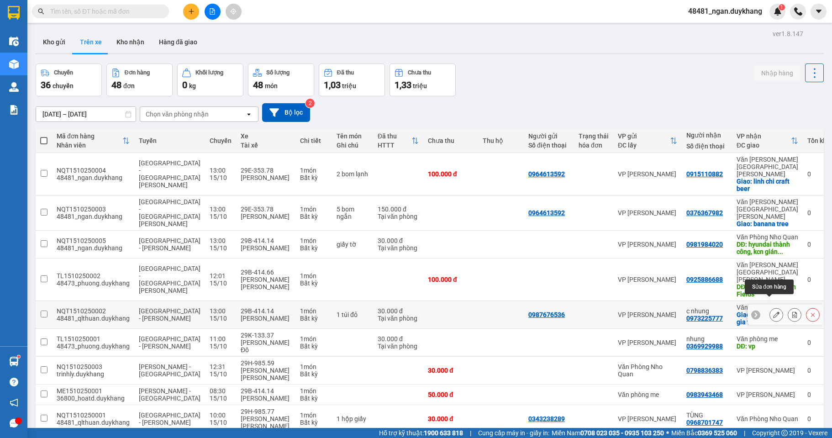
click at [774, 312] on icon at bounding box center [777, 315] width 6 height 6
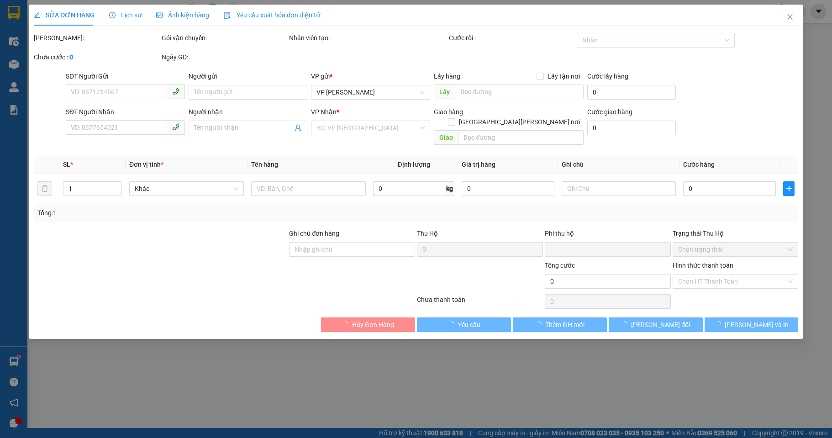
type input "0987676536"
type input "0973225777"
type input "c nhung"
checkbox input "true"
type input "cổng trường c3 gia viễn a"
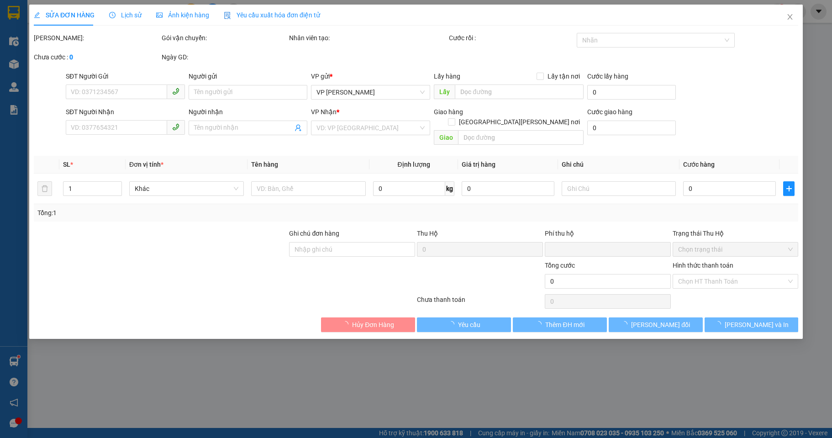
type input "0"
type input "30.000"
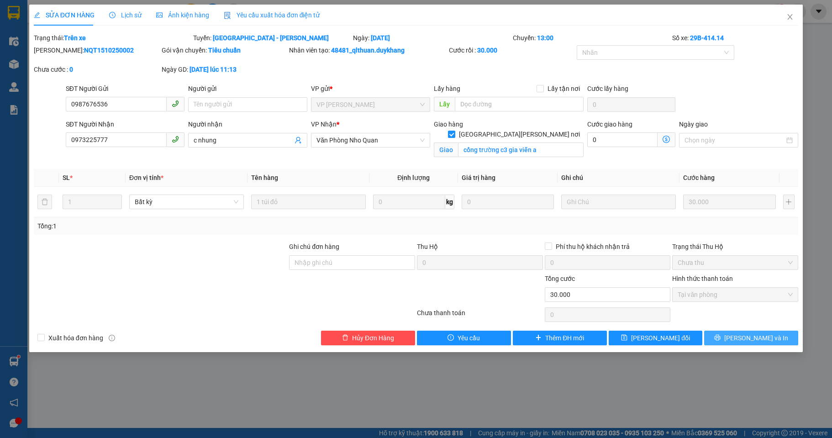
click at [744, 333] on span "[PERSON_NAME] và In" at bounding box center [757, 338] width 64 height 10
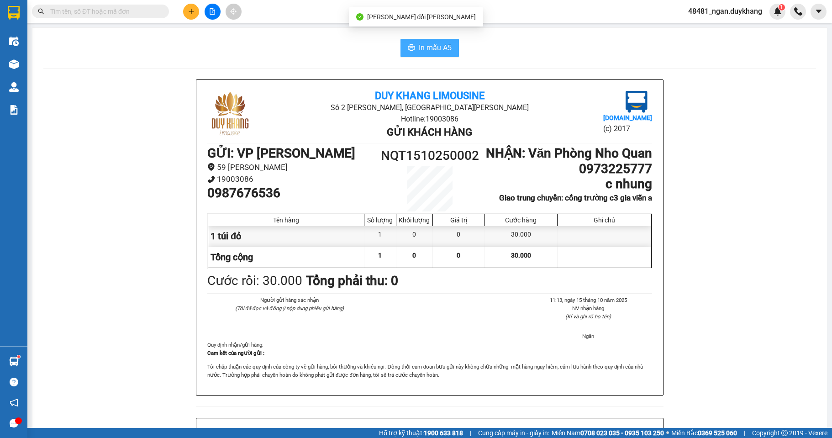
click at [448, 52] on span "In mẫu A5" at bounding box center [435, 47] width 33 height 11
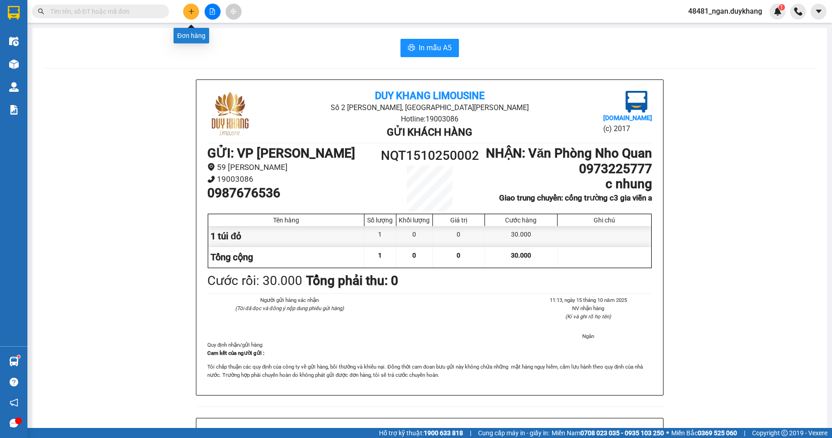
click at [190, 7] on button at bounding box center [191, 12] width 16 height 16
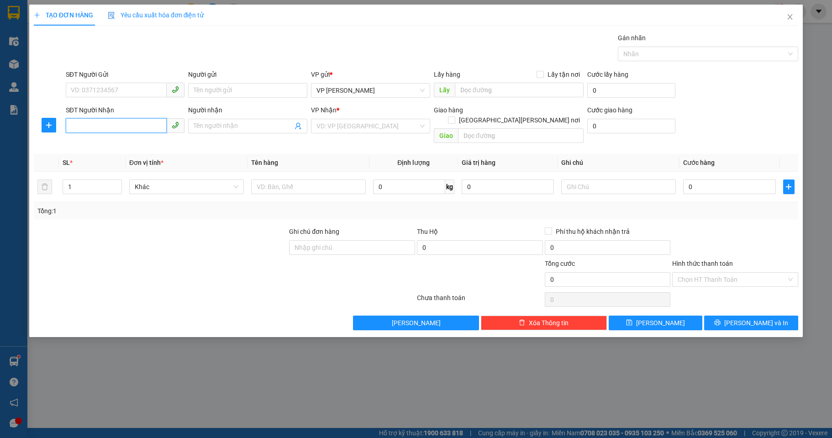
click at [113, 125] on input "SĐT Người Nhận" at bounding box center [116, 125] width 101 height 15
click at [106, 85] on input "SĐT Người Gửi" at bounding box center [116, 90] width 101 height 15
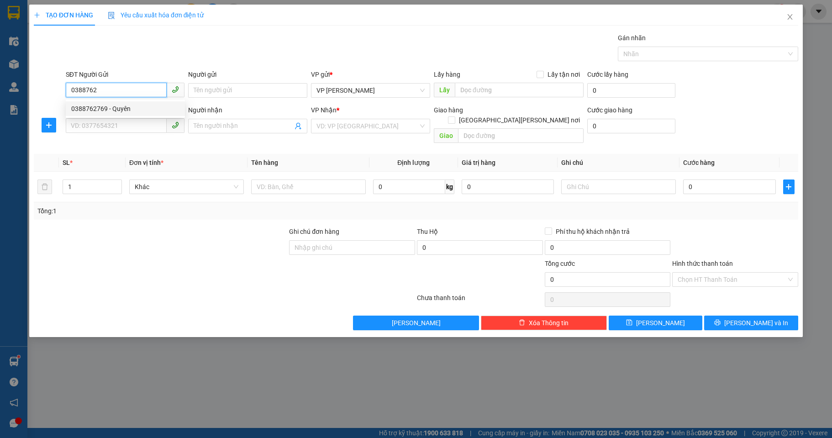
click at [111, 106] on div "0388762769 - Quyên" at bounding box center [125, 109] width 108 height 10
type input "0388762769"
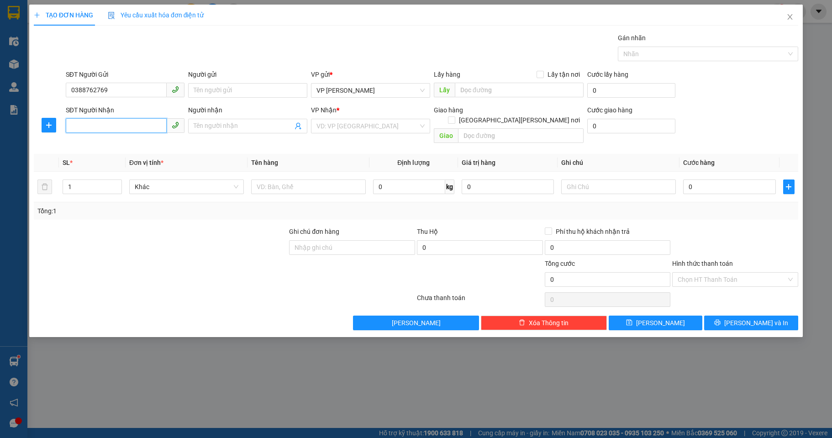
click at [101, 121] on input "SĐT Người Nhận" at bounding box center [116, 125] width 101 height 15
click at [138, 142] on div "0987533529 - CTY MAY HUY HOÀNG" at bounding box center [125, 144] width 108 height 10
type input "0987533529"
type input "CTY MAY HUY HOÀNG"
type input "0987533529"
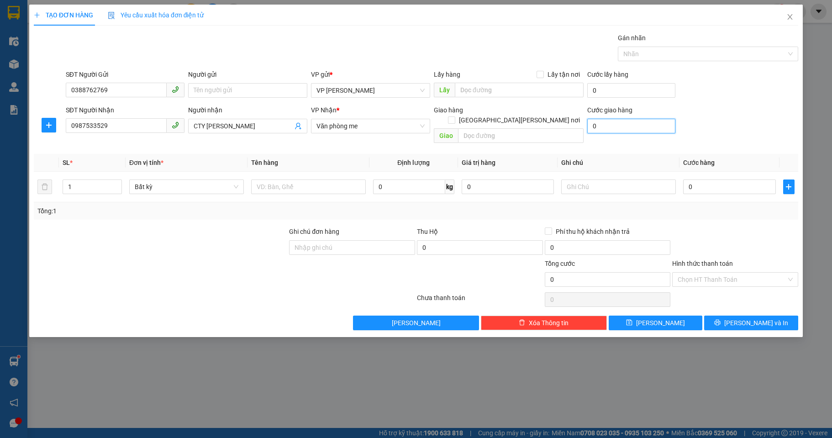
click at [611, 122] on input "0" at bounding box center [632, 126] width 89 height 15
click at [729, 180] on input "0" at bounding box center [730, 187] width 92 height 15
type input "5"
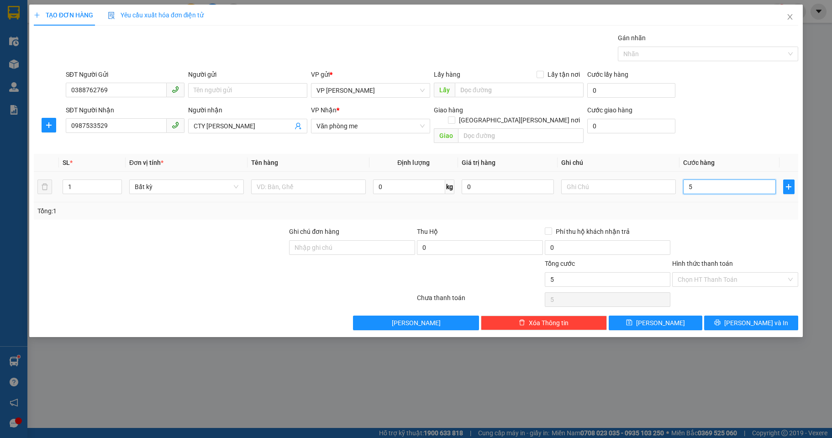
type input "50"
type input "500"
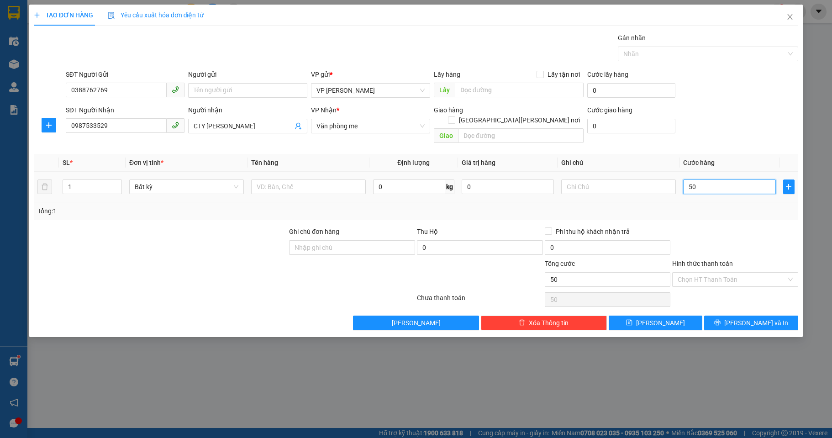
type input "500"
type input "5.000"
type input "50.000"
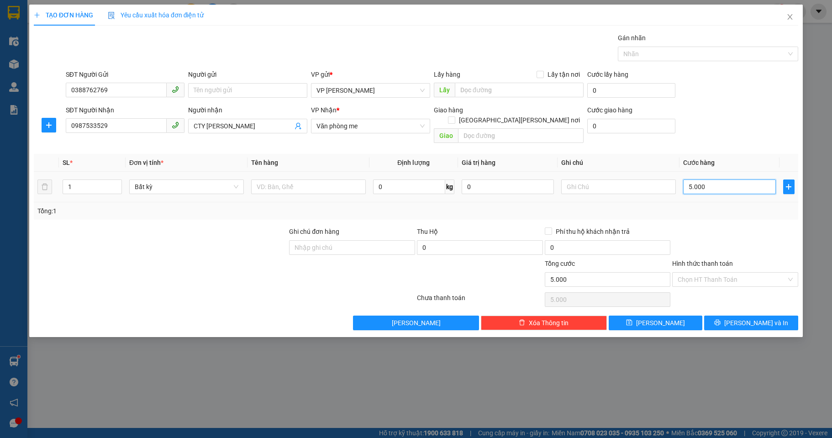
type input "50.000"
type input "500.000"
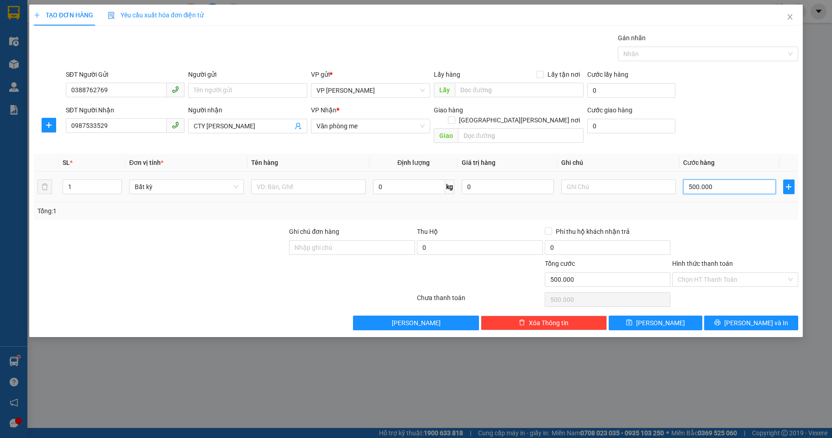
type input "50.000"
click at [758, 318] on button "[PERSON_NAME] và In" at bounding box center [752, 323] width 94 height 15
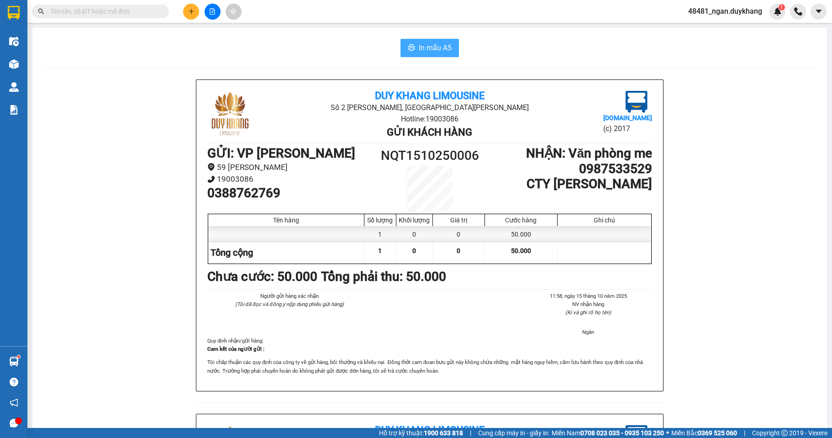
click at [433, 48] on span "In mẫu A5" at bounding box center [435, 47] width 33 height 11
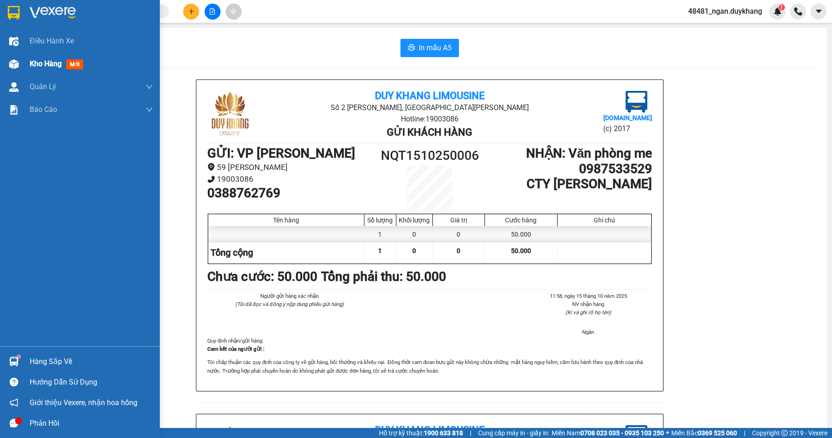
click at [31, 65] on span "Kho hàng" at bounding box center [46, 63] width 32 height 9
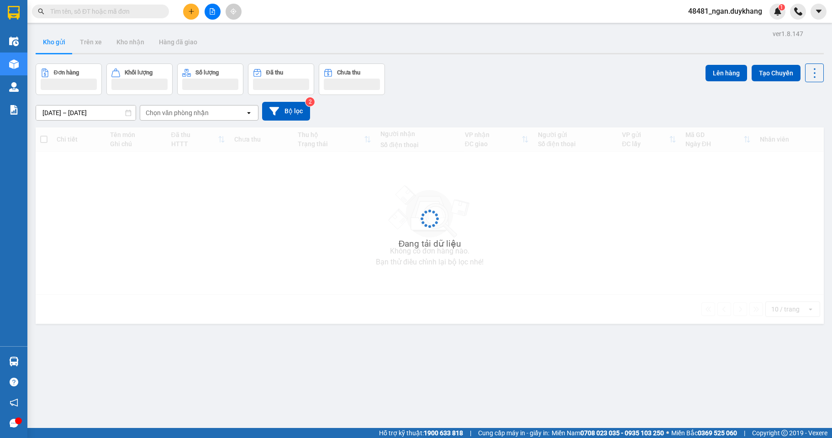
click at [114, 12] on input "text" at bounding box center [104, 11] width 108 height 10
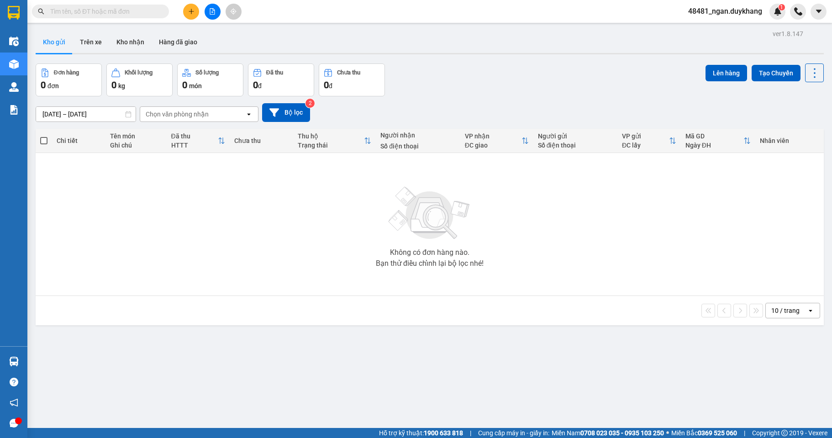
paste input "0964613592"
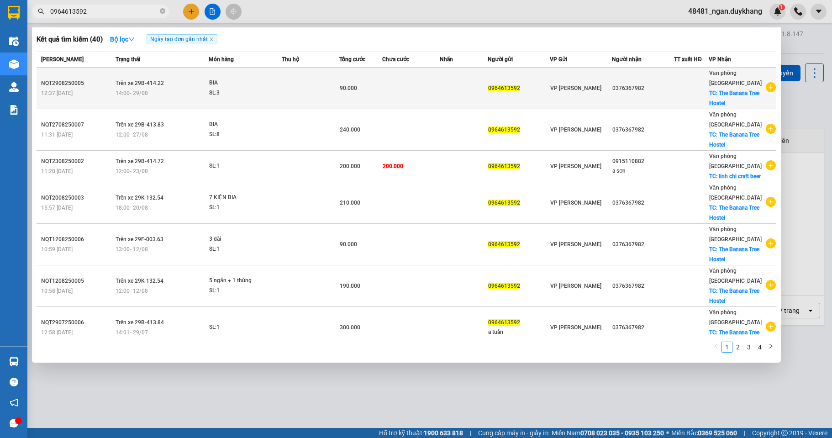
type input "0964613592"
drag, startPoint x: 613, startPoint y: 90, endPoint x: 643, endPoint y: 87, distance: 30.2
click at [643, 87] on div "0376367982" at bounding box center [643, 89] width 61 height 10
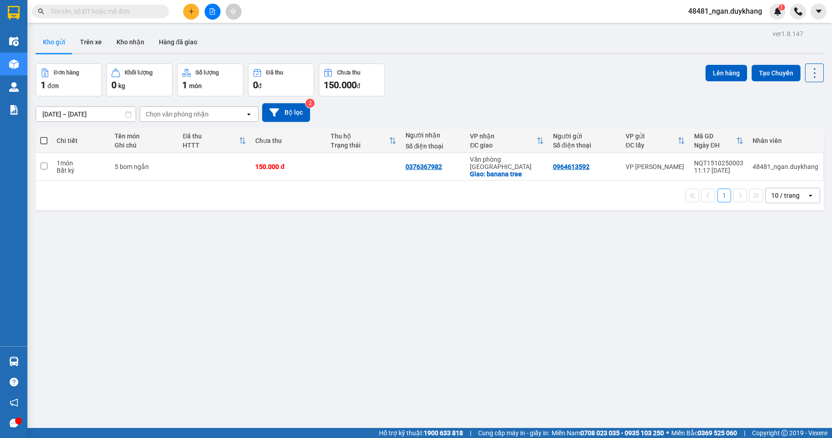
click at [123, 14] on input "text" at bounding box center [104, 11] width 108 height 10
paste input "0376367982"
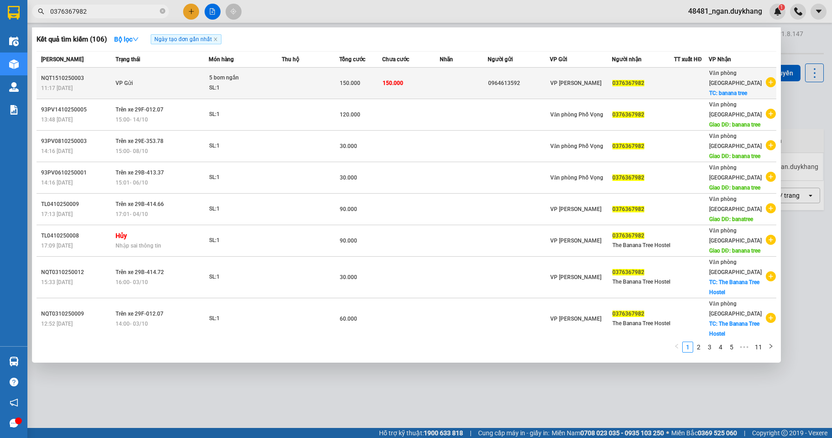
type input "0376367982"
click at [736, 79] on div "Văn phòng Ninh Bình TC: banana tree" at bounding box center [738, 83] width 56 height 30
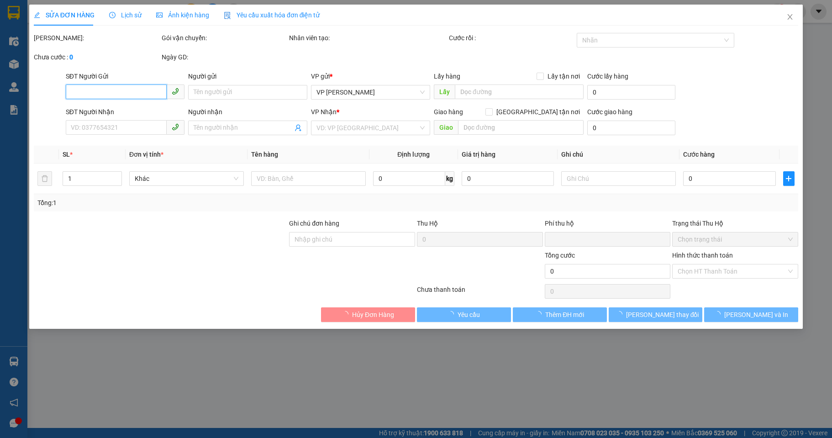
type input "0964613592"
type input "0376367982"
checkbox input "true"
type input "banana tree"
type input "0"
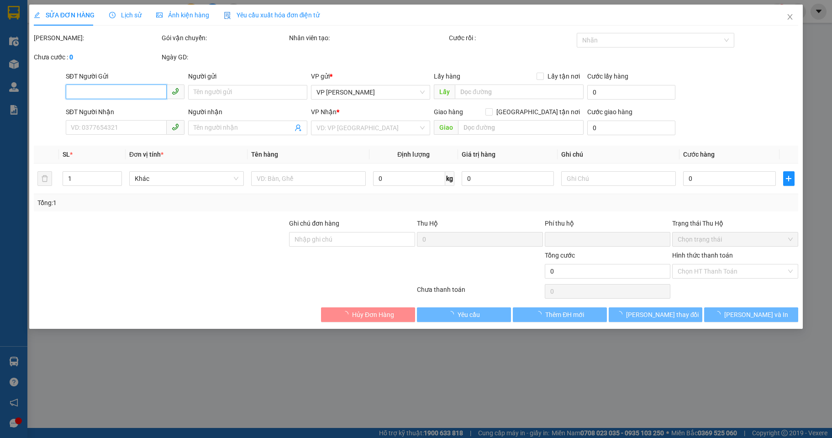
type input "150.000"
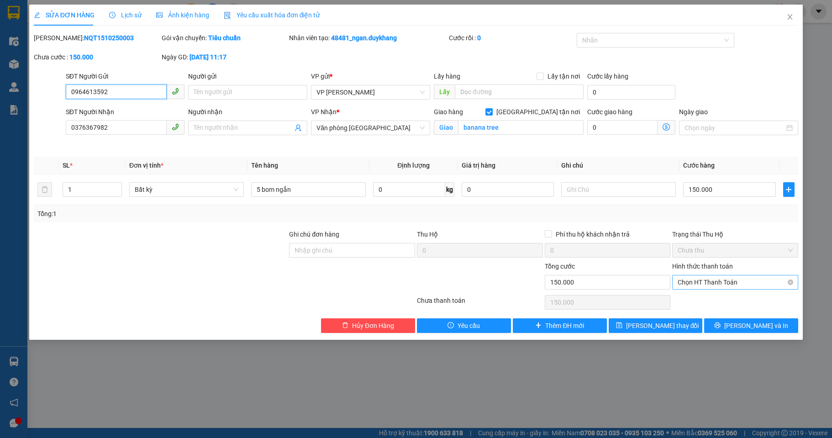
click at [706, 283] on span "Chọn HT Thanh Toán" at bounding box center [735, 283] width 115 height 14
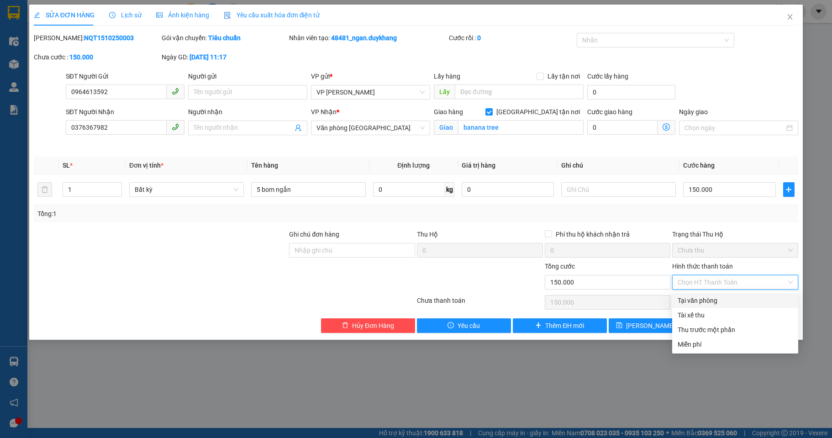
click at [709, 302] on div "Tại văn phòng" at bounding box center [735, 301] width 115 height 10
type input "0"
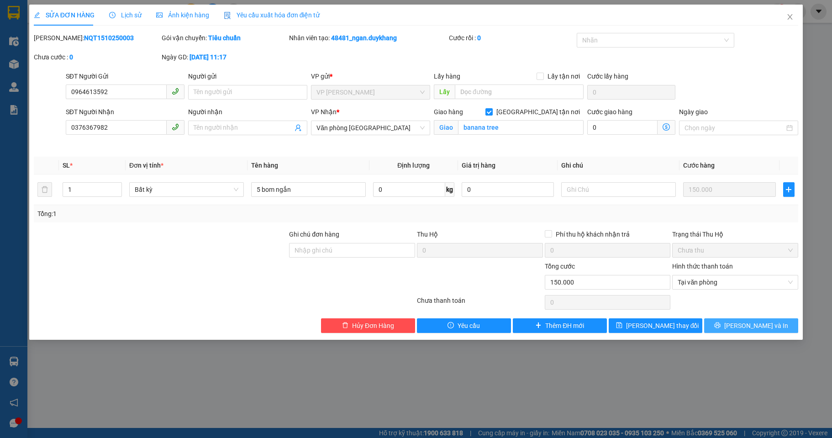
click at [749, 323] on span "[PERSON_NAME] và In" at bounding box center [757, 326] width 64 height 10
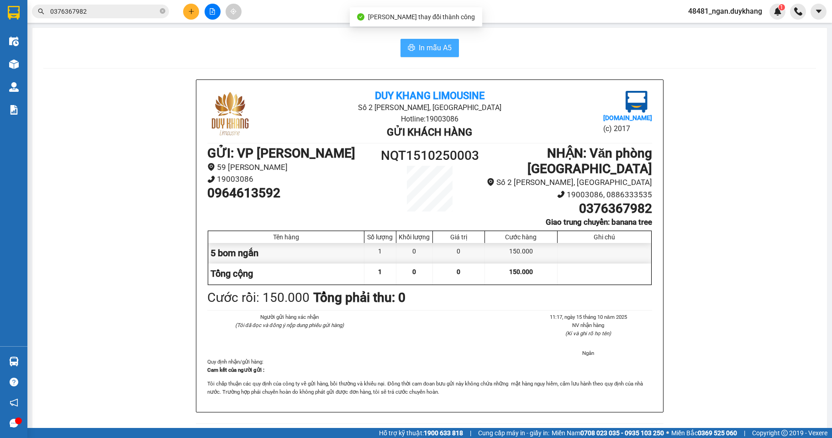
click at [433, 43] on span "In mẫu A5" at bounding box center [435, 47] width 33 height 11
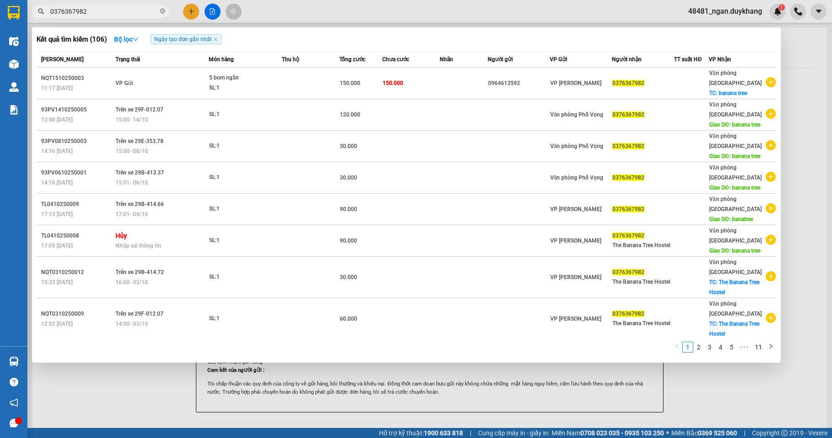
drag, startPoint x: 162, startPoint y: 10, endPoint x: 149, endPoint y: 11, distance: 12.4
click at [160, 10] on icon "close-circle" at bounding box center [162, 10] width 5 height 5
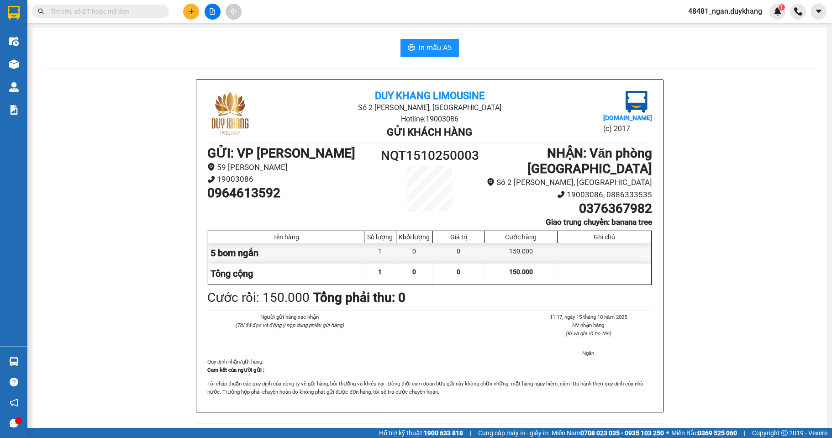
click at [148, 11] on input "text" at bounding box center [104, 11] width 108 height 10
paste input "0964613592"
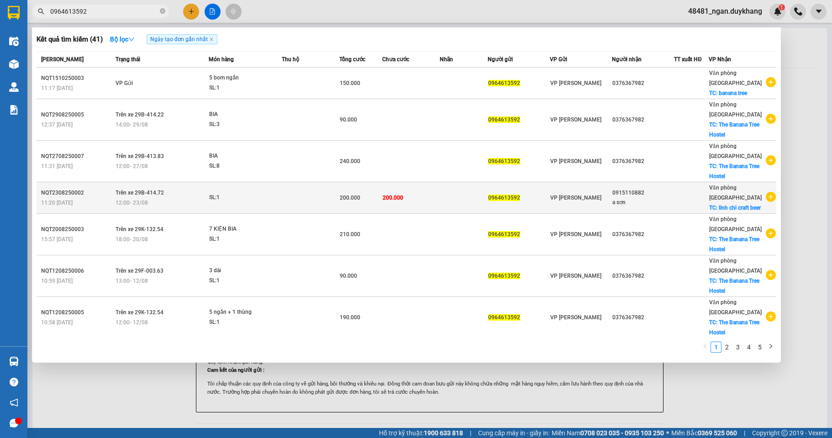
type input "0964613592"
click at [766, 201] on icon "plus-circle" at bounding box center [771, 197] width 10 height 10
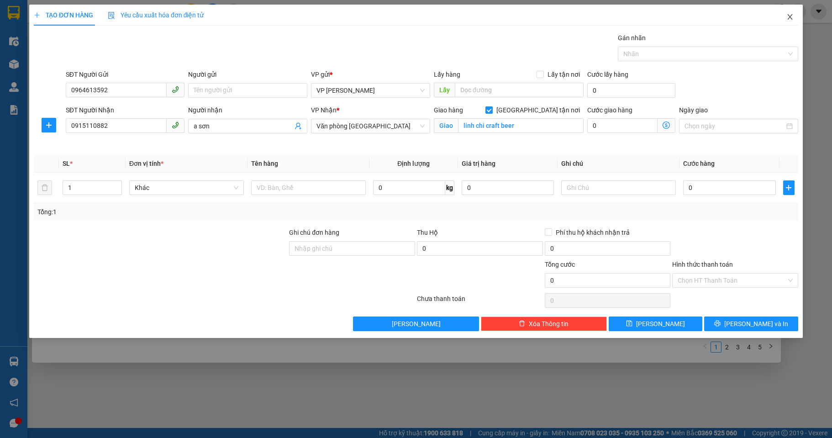
click at [791, 18] on icon "close" at bounding box center [790, 16] width 7 height 7
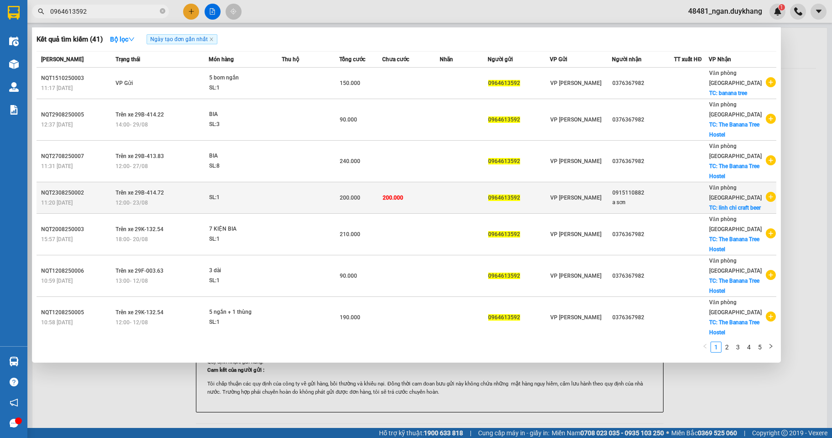
click at [768, 202] on icon "plus-circle" at bounding box center [771, 197] width 10 height 10
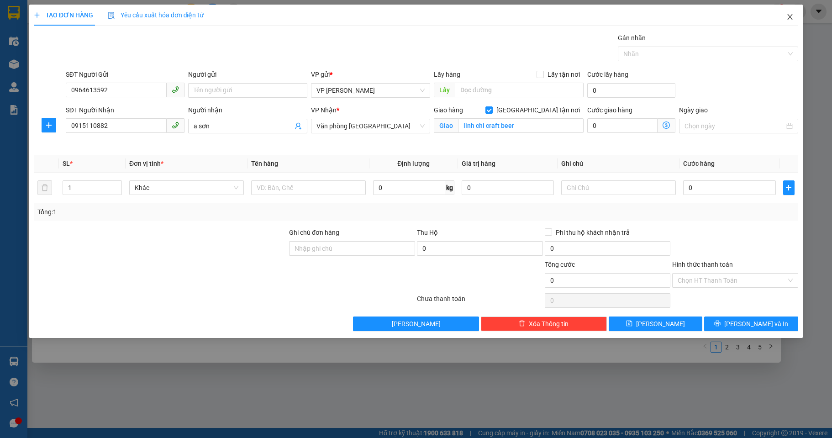
click at [790, 20] on icon "close" at bounding box center [790, 16] width 7 height 7
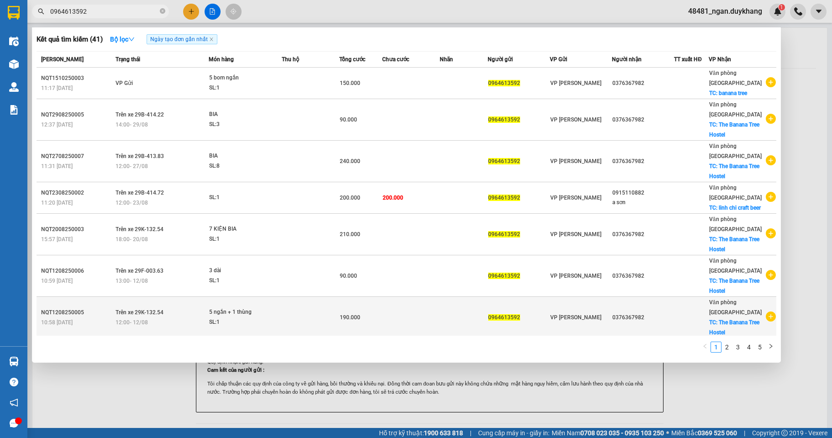
scroll to position [138, 0]
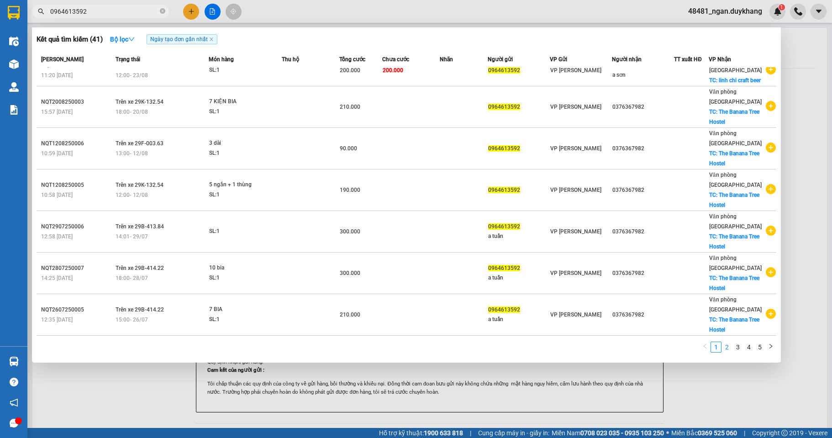
click at [725, 350] on link "2" at bounding box center [727, 347] width 10 height 10
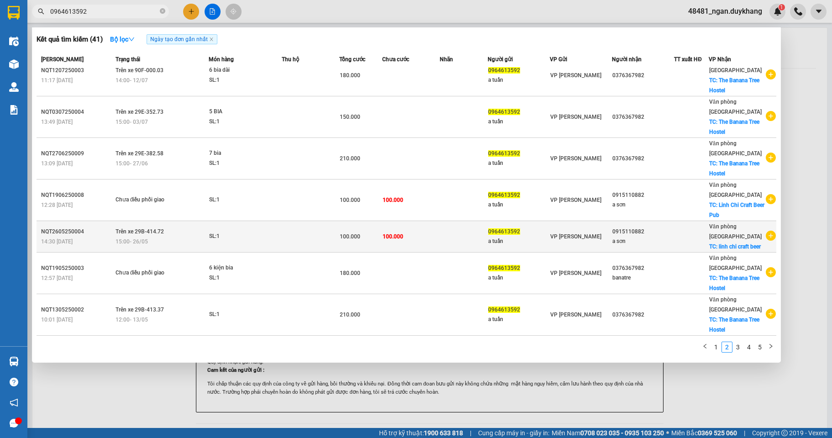
scroll to position [0, 0]
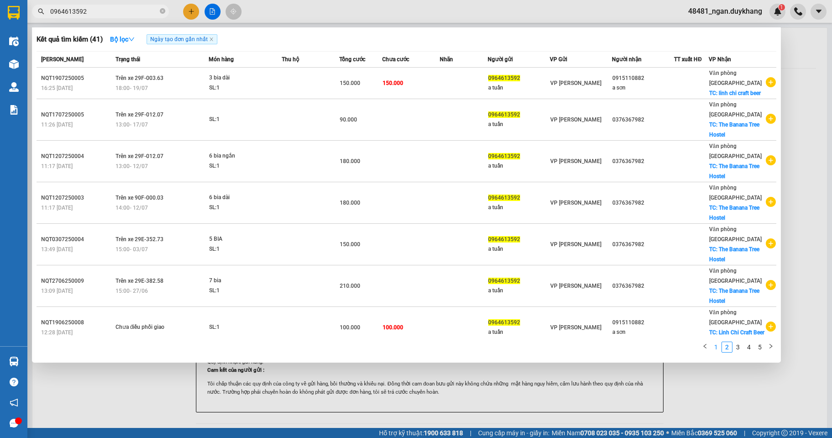
click at [716, 345] on link "1" at bounding box center [716, 347] width 10 height 10
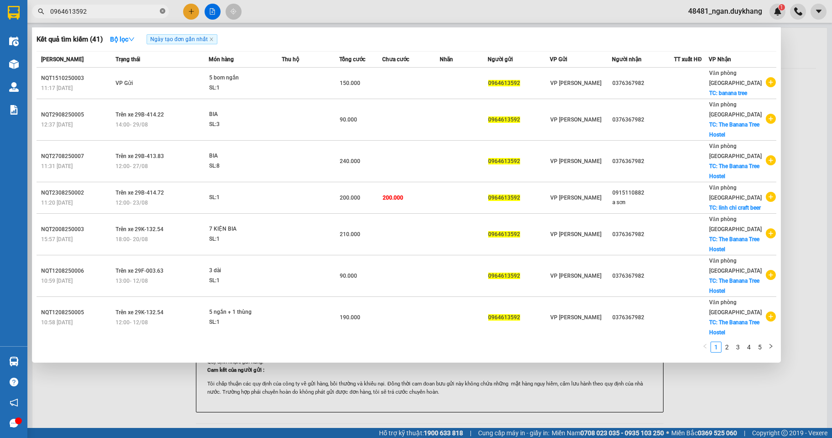
click at [163, 13] on icon "close-circle" at bounding box center [162, 10] width 5 height 5
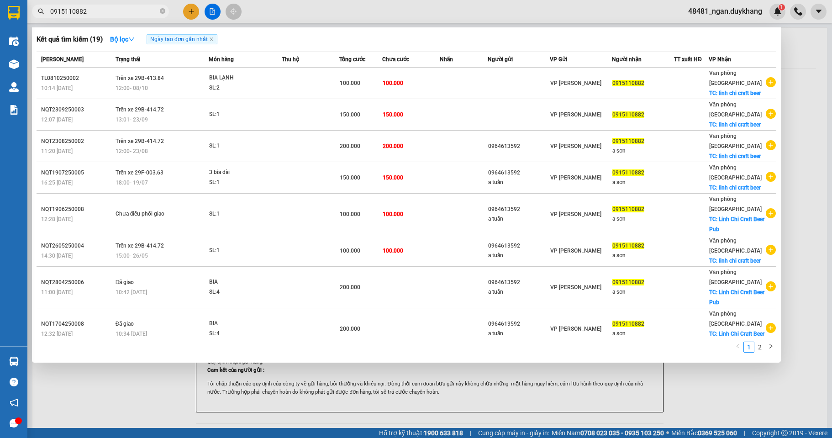
drag, startPoint x: 94, startPoint y: 11, endPoint x: 35, endPoint y: 20, distance: 59.6
click at [35, 20] on div "Kết quả tìm kiếm ( 19 ) Bộ lọc Ngày tạo đơn gần nhất Mã ĐH Trạng thái Món hàng …" at bounding box center [89, 12] width 178 height 16
type input "0915110882"
